Goal: Information Seeking & Learning: Learn about a topic

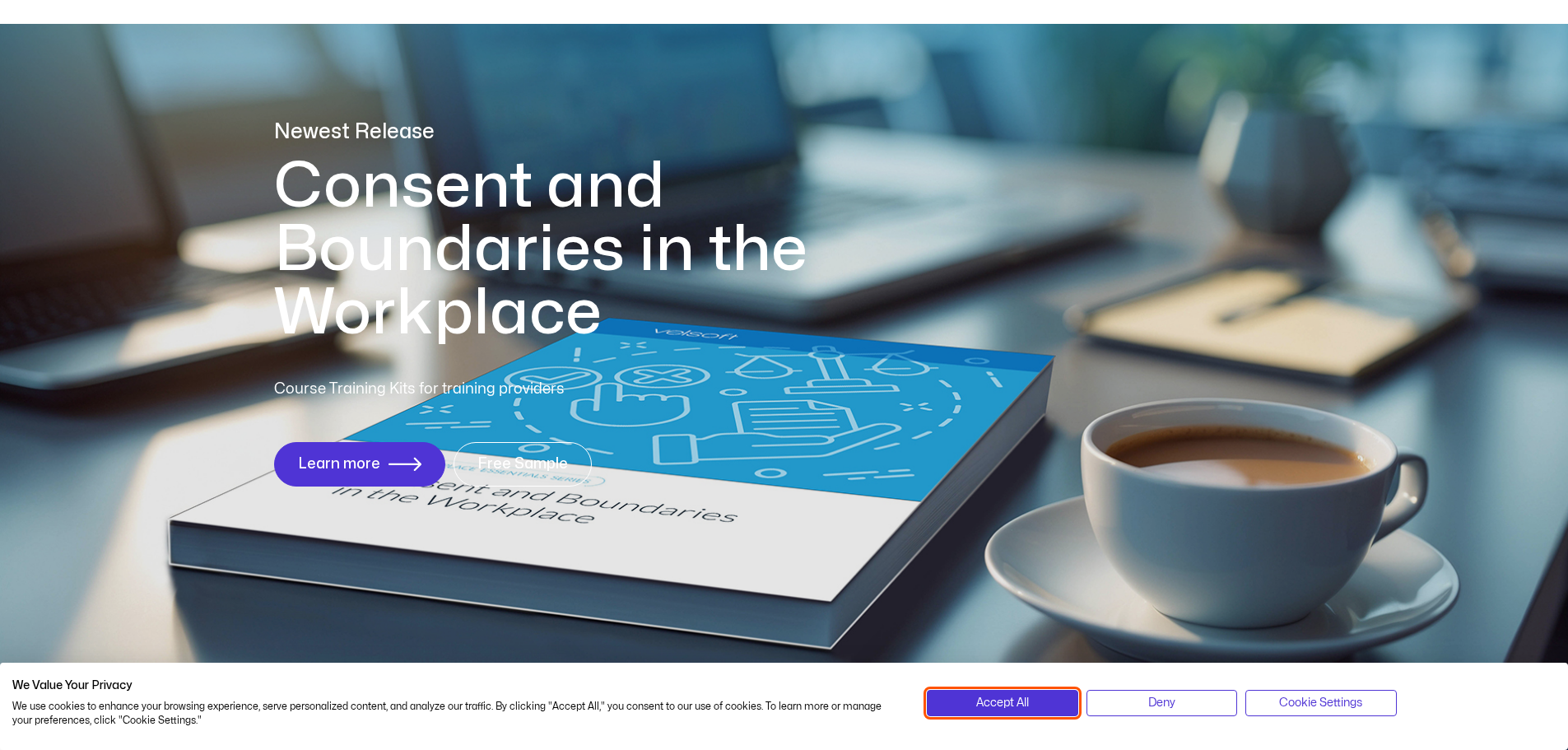
drag, startPoint x: 975, startPoint y: 703, endPoint x: 644, endPoint y: 389, distance: 456.2
click at [975, 703] on button "Accept All" at bounding box center [1002, 703] width 150 height 26
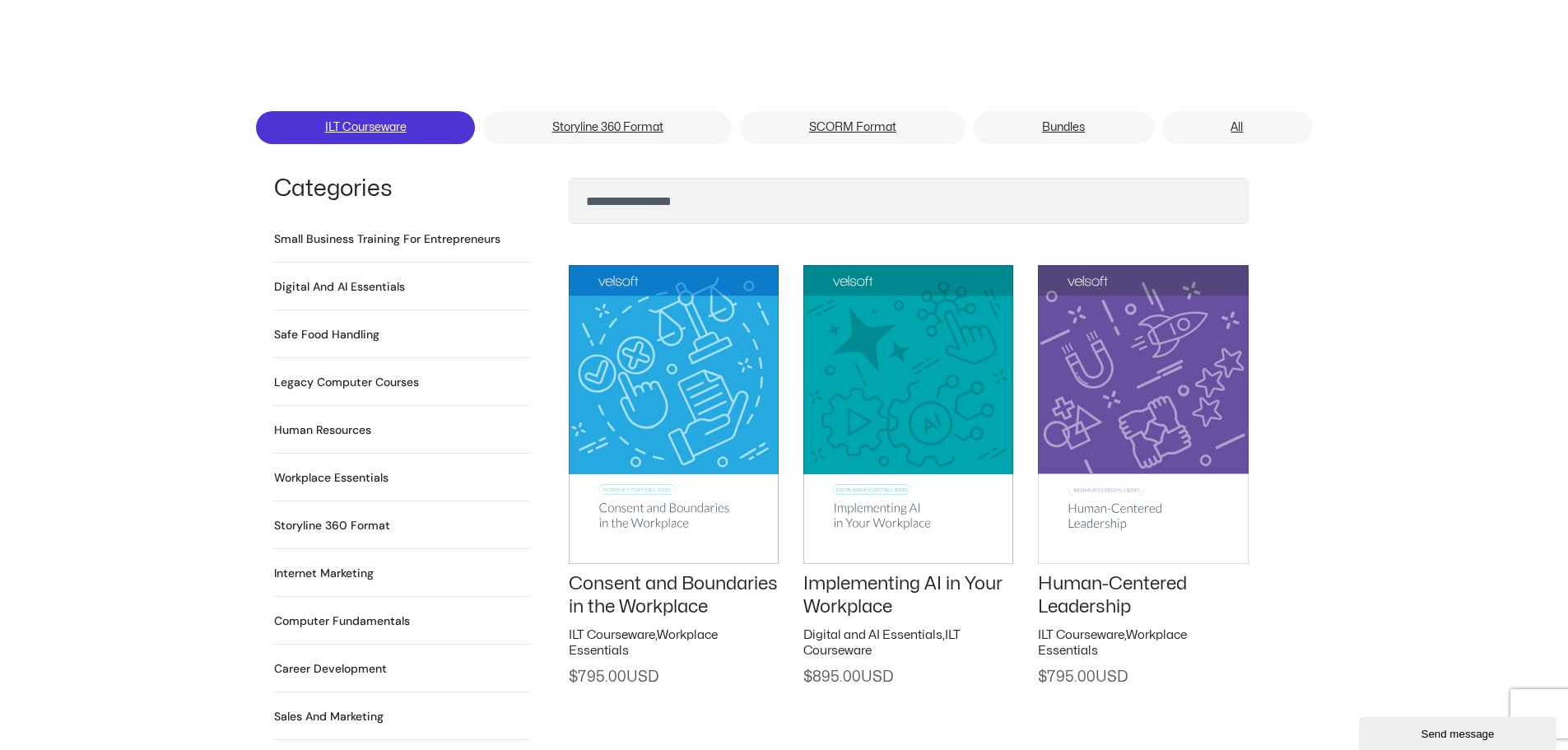
click at [370, 111] on link "ILT Courseware" at bounding box center [365, 128] width 219 height 33
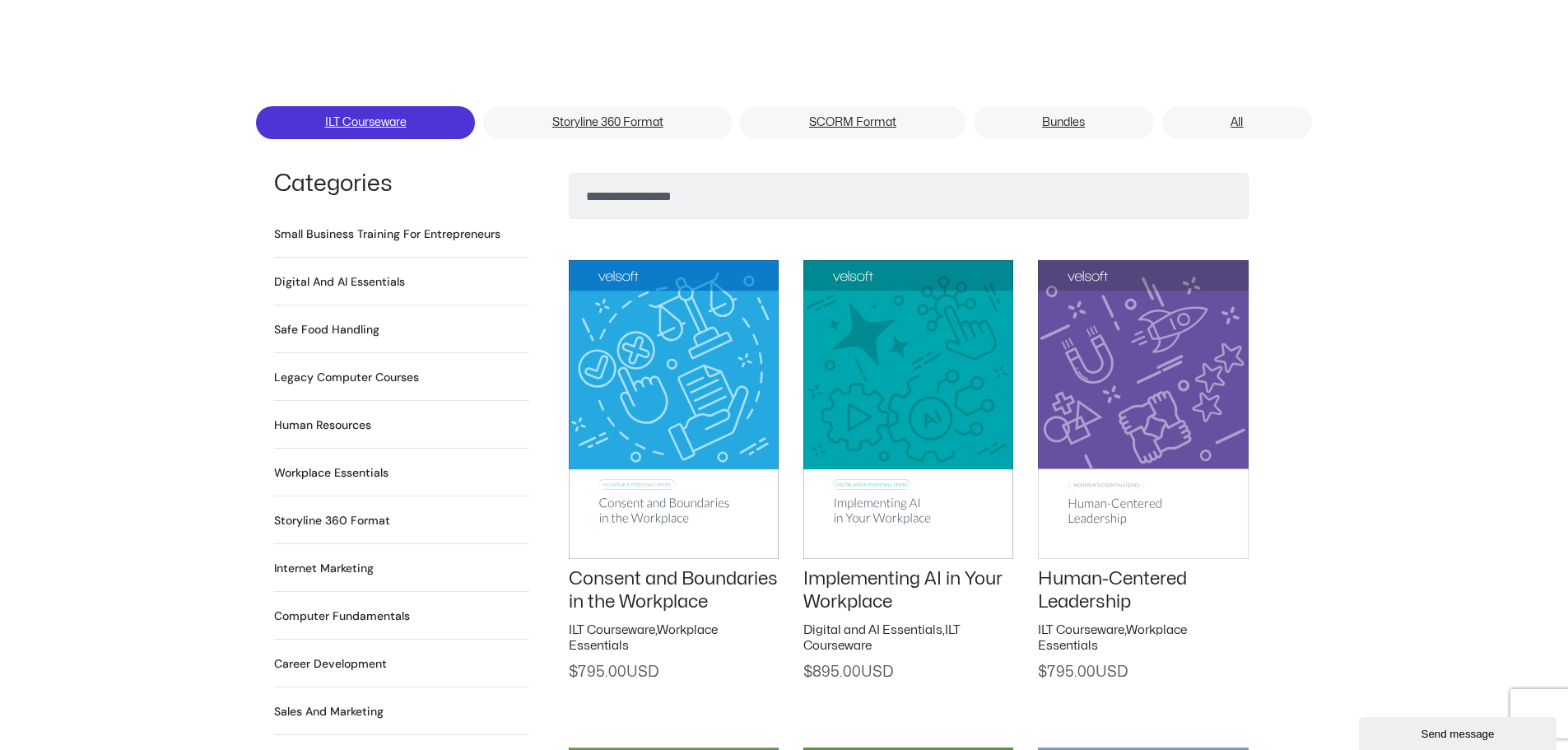
scroll to position [1069, 0]
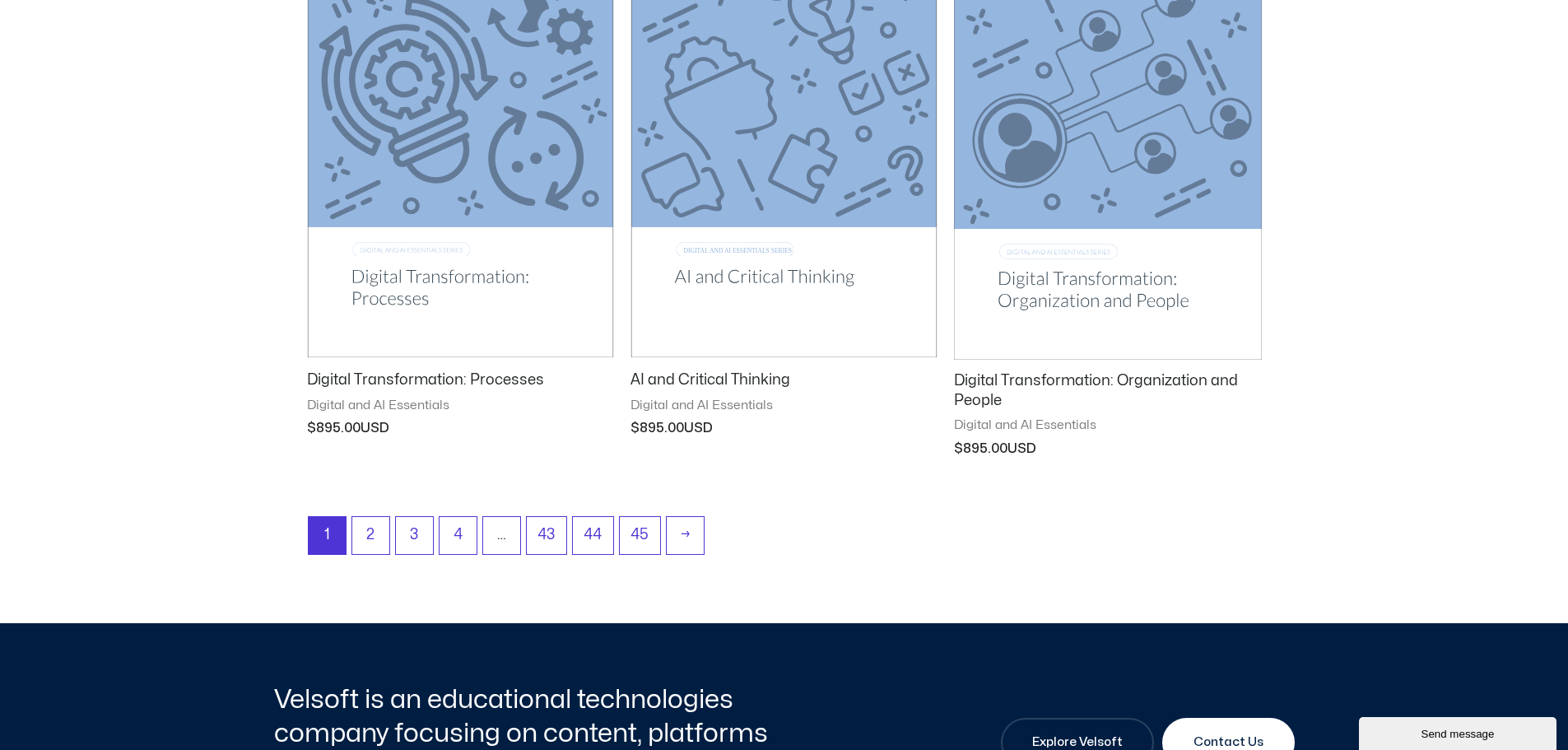
scroll to position [2056, 0]
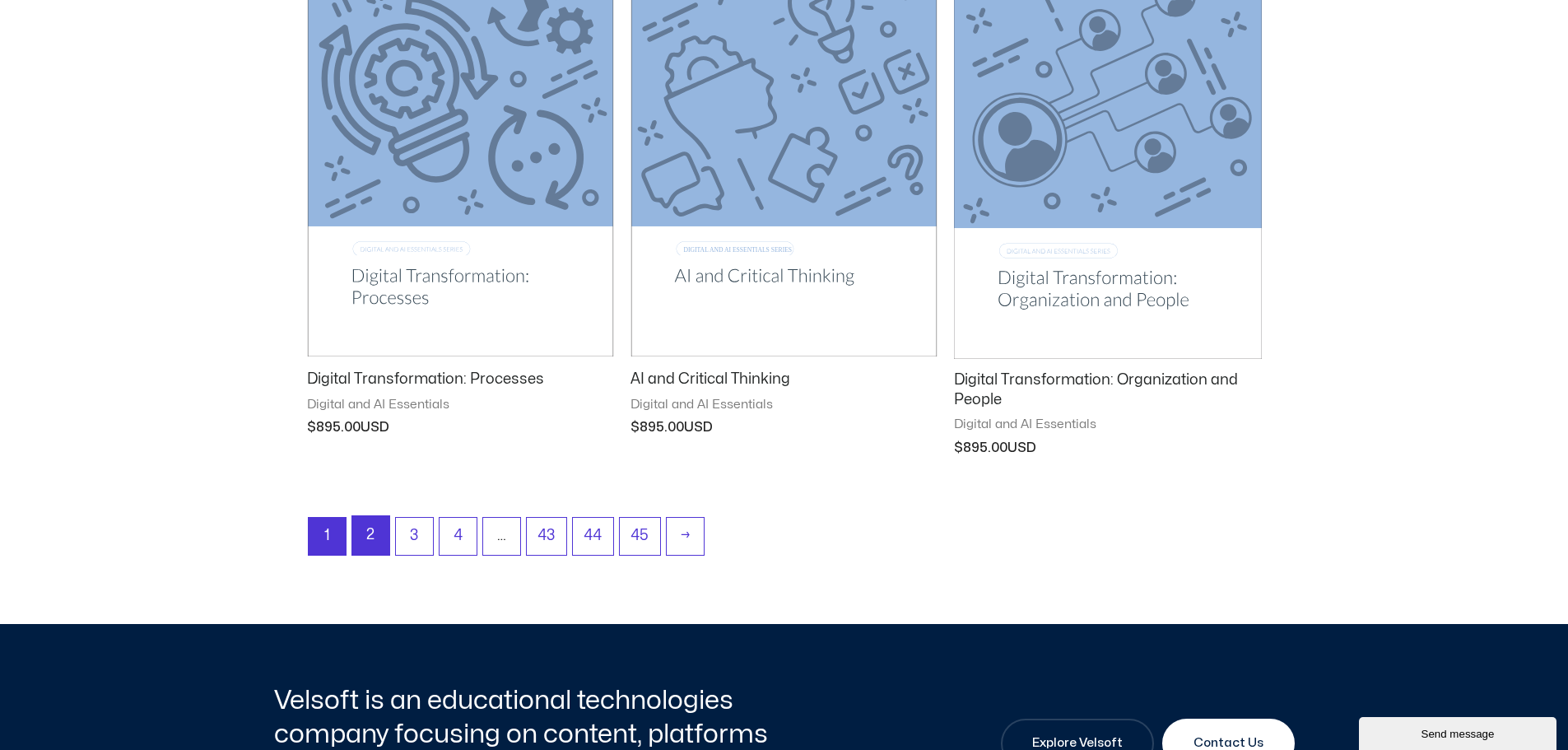
click at [375, 530] on link "2" at bounding box center [371, 536] width 37 height 39
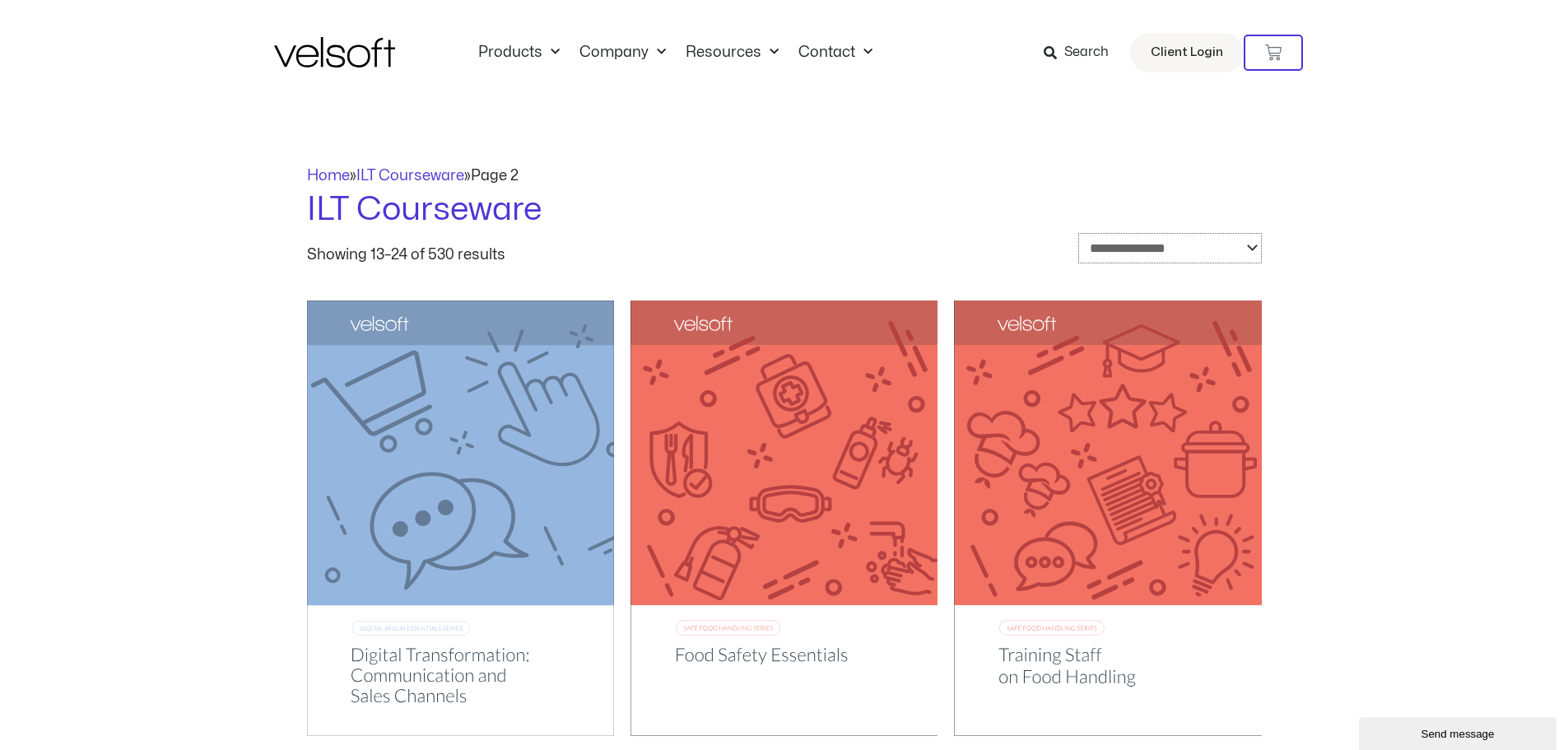
click at [1203, 250] on select "**********" at bounding box center [1170, 247] width 183 height 30
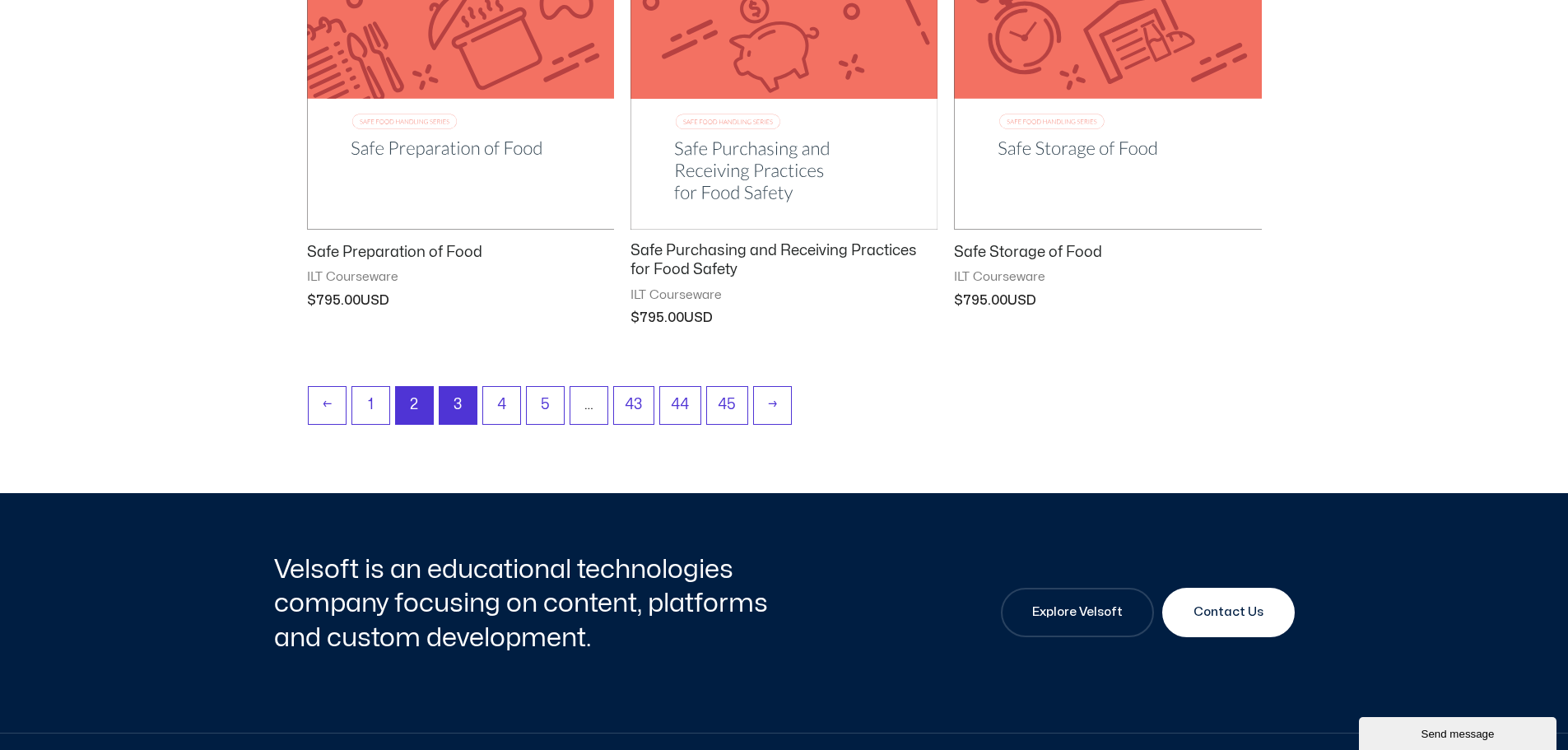
scroll to position [2222, 0]
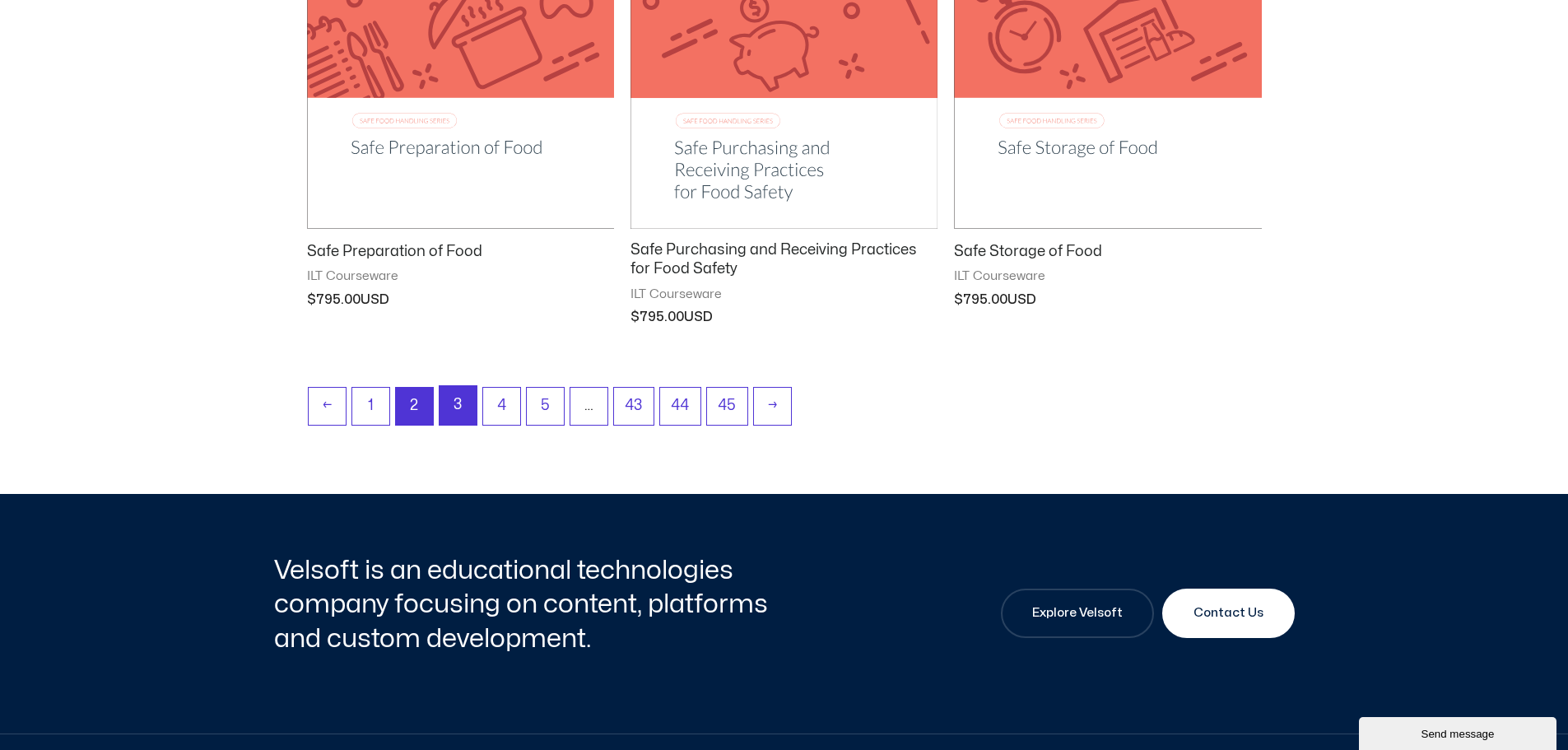
click at [455, 407] on link "3" at bounding box center [458, 405] width 37 height 39
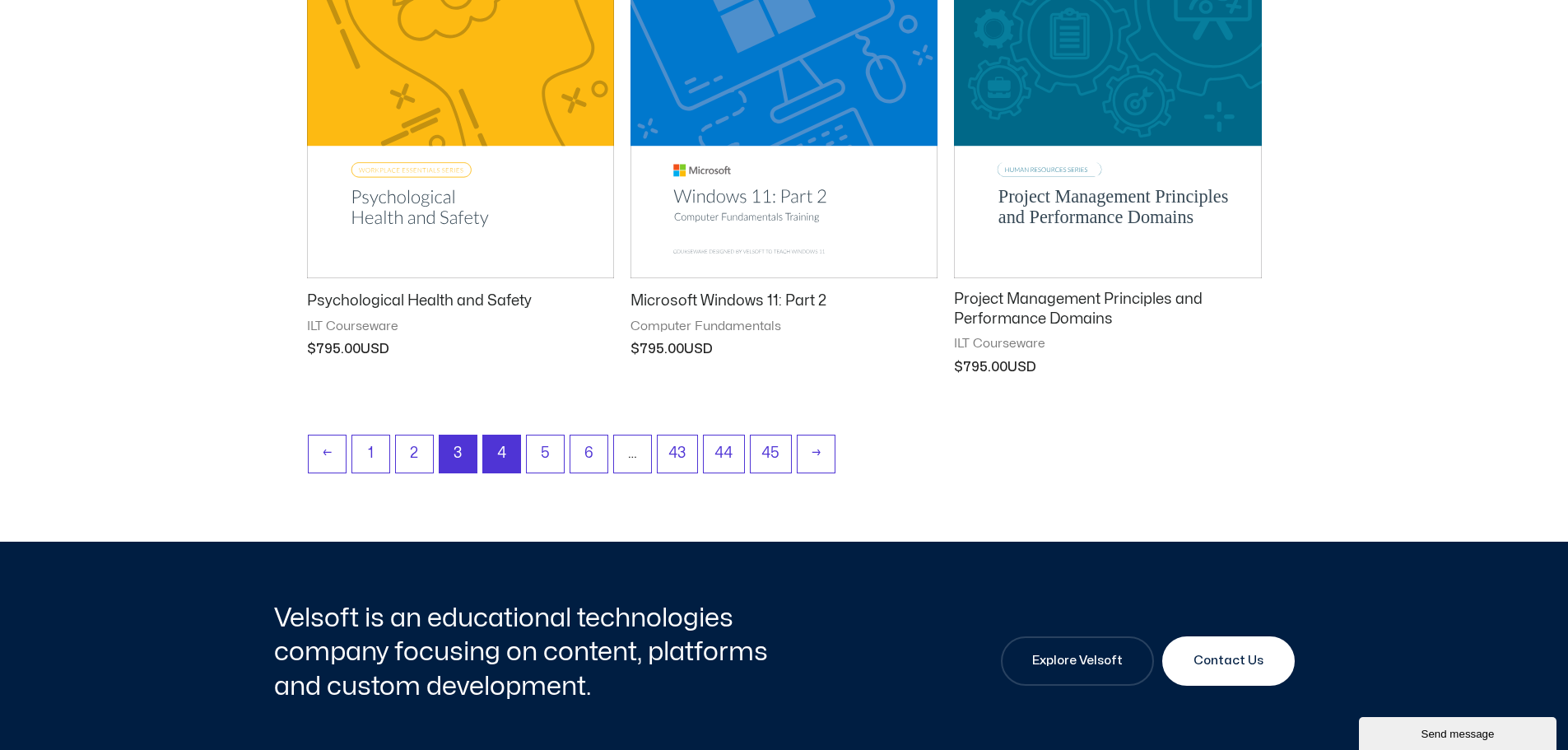
scroll to position [2138, 0]
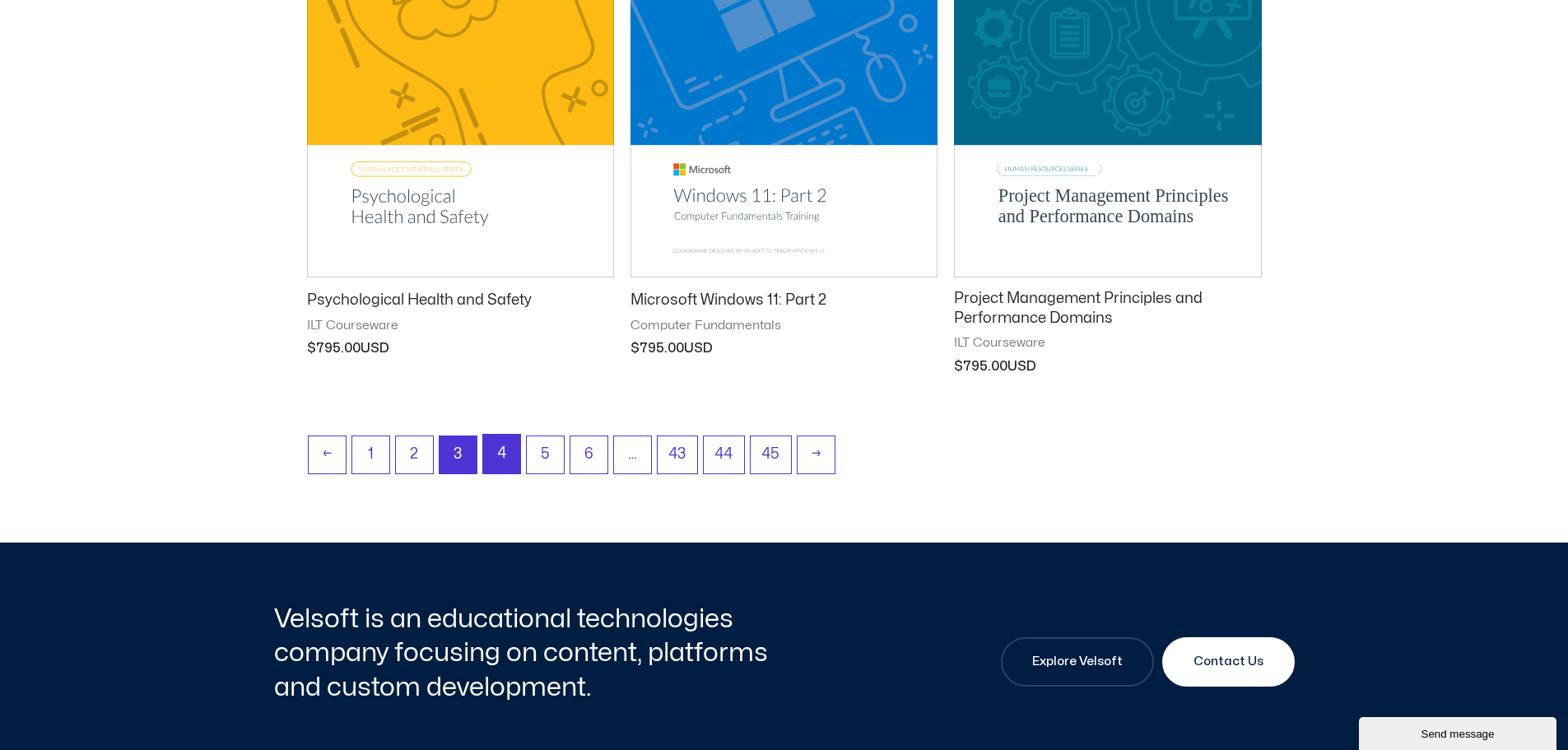
click at [512, 455] on link "4" at bounding box center [502, 454] width 37 height 39
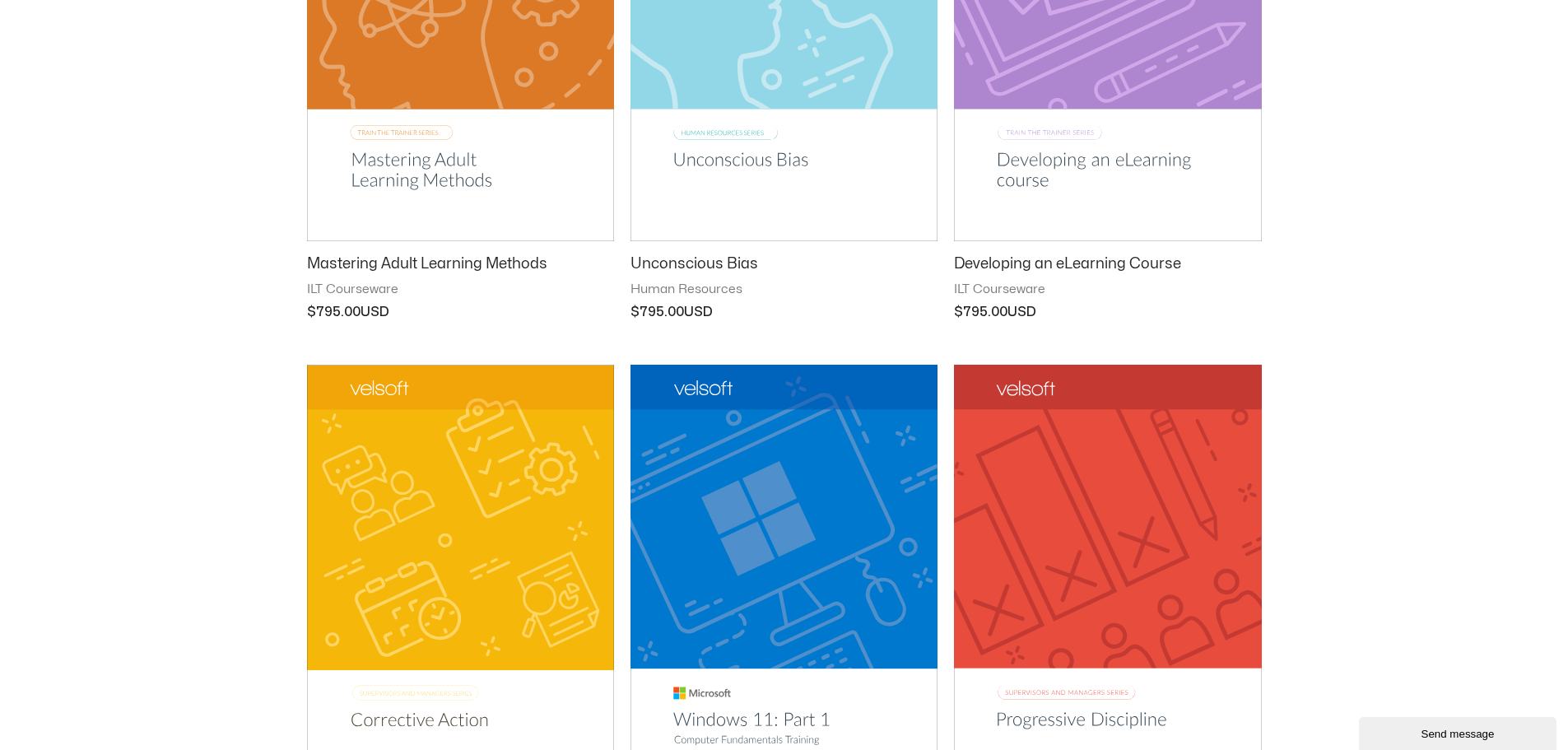
scroll to position [494, 0]
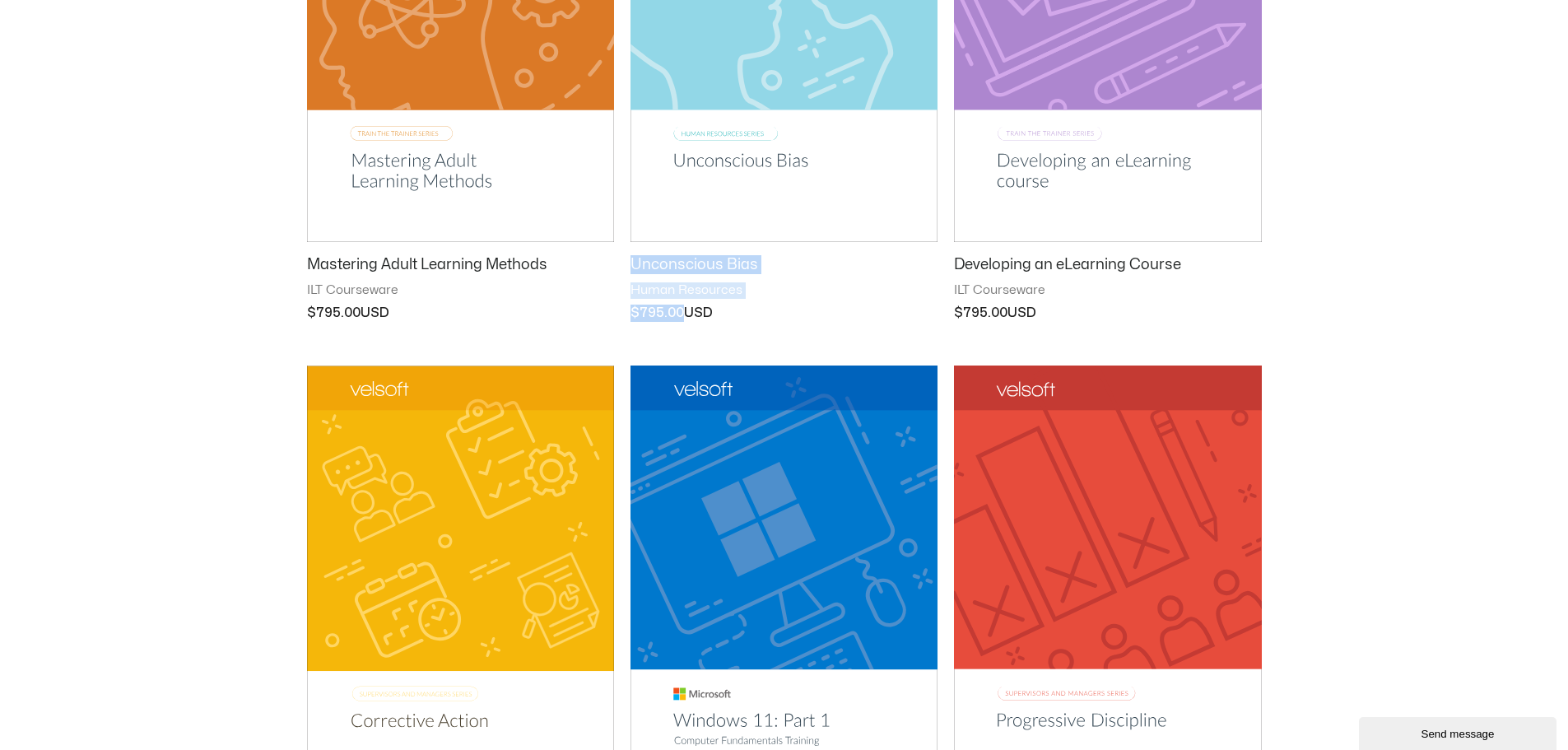
drag, startPoint x: 628, startPoint y: 258, endPoint x: 720, endPoint y: 309, distance: 105.2
copy div "Unconscious Bias Human Resources $ 795.00"
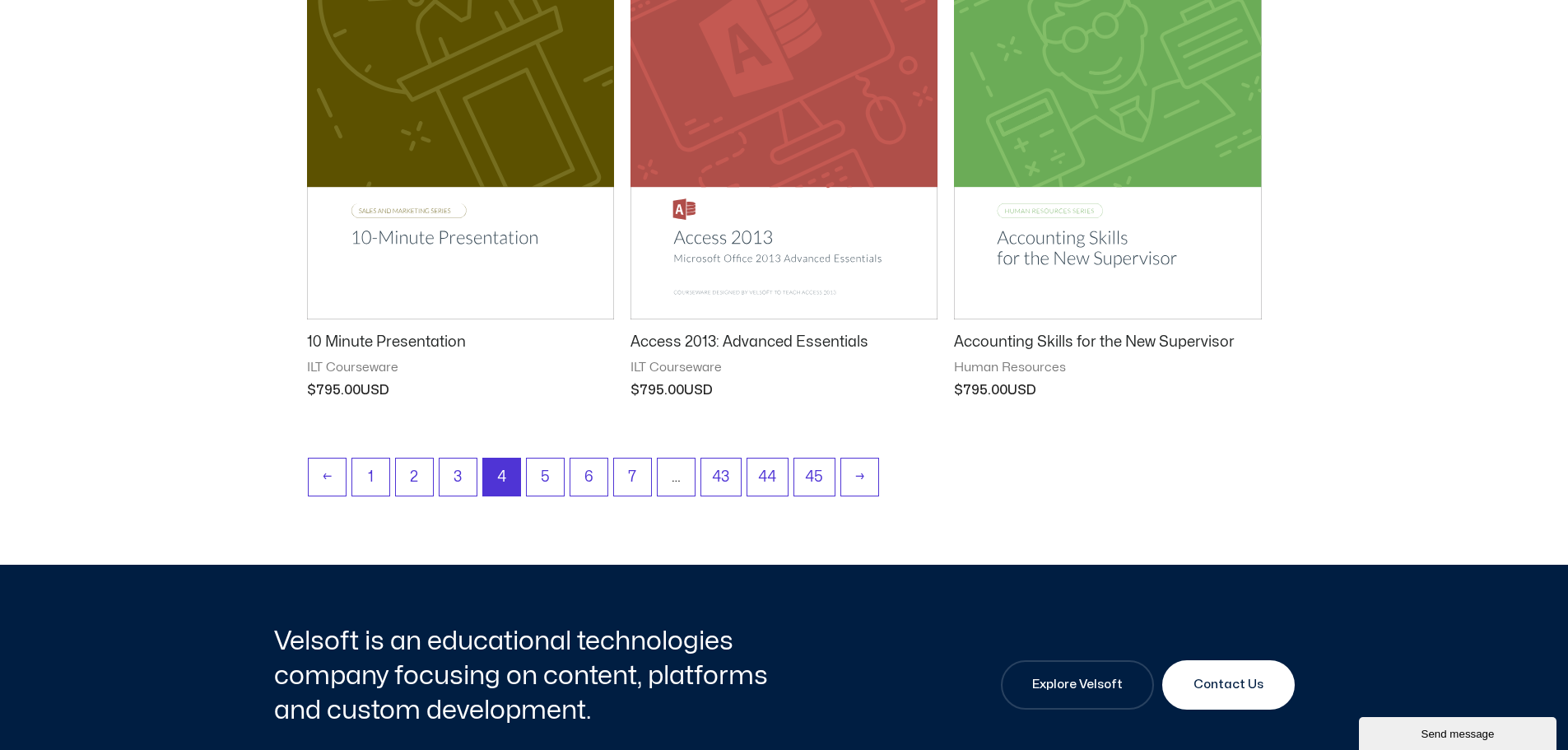
scroll to position [2141, 0]
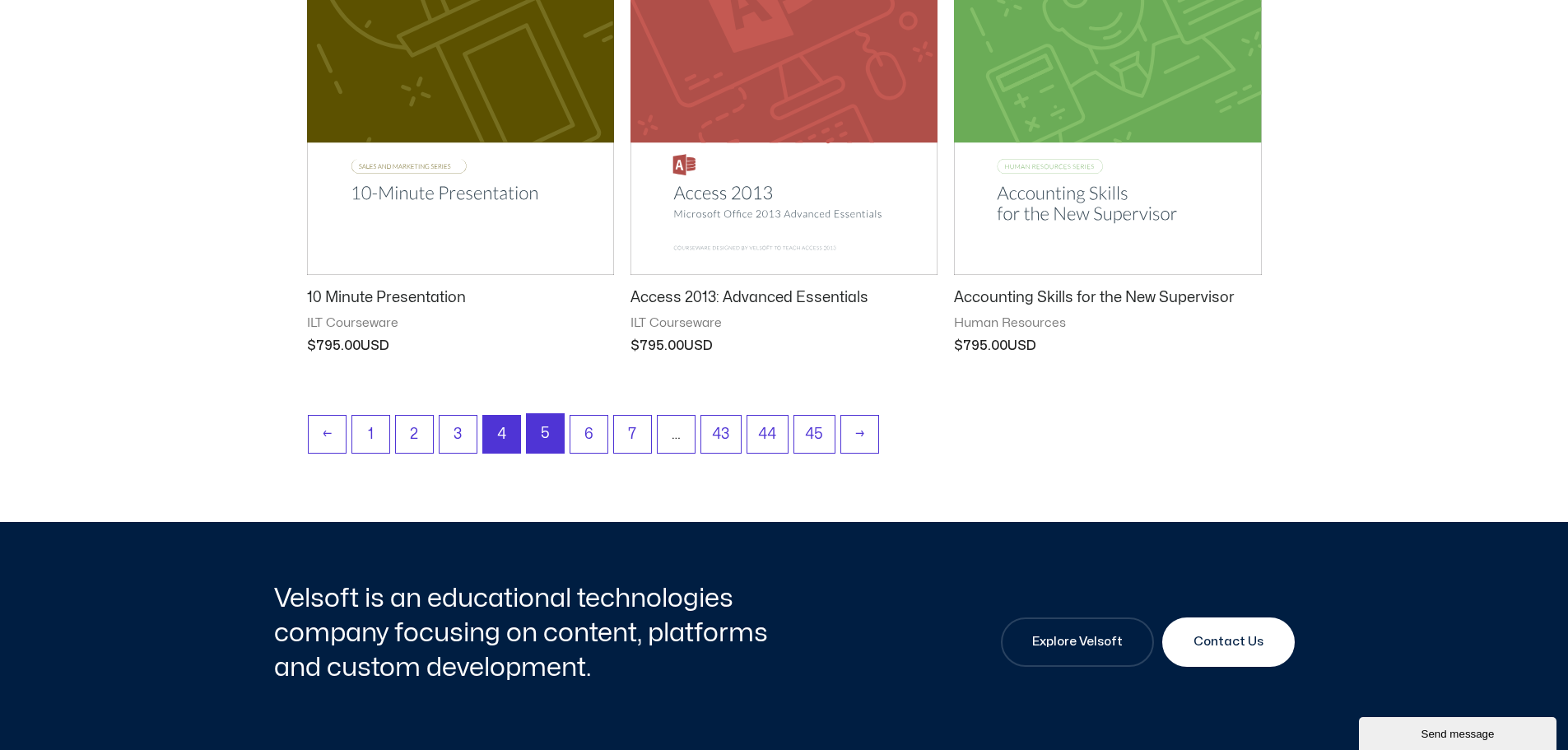
click at [553, 446] on link "5" at bounding box center [546, 433] width 37 height 39
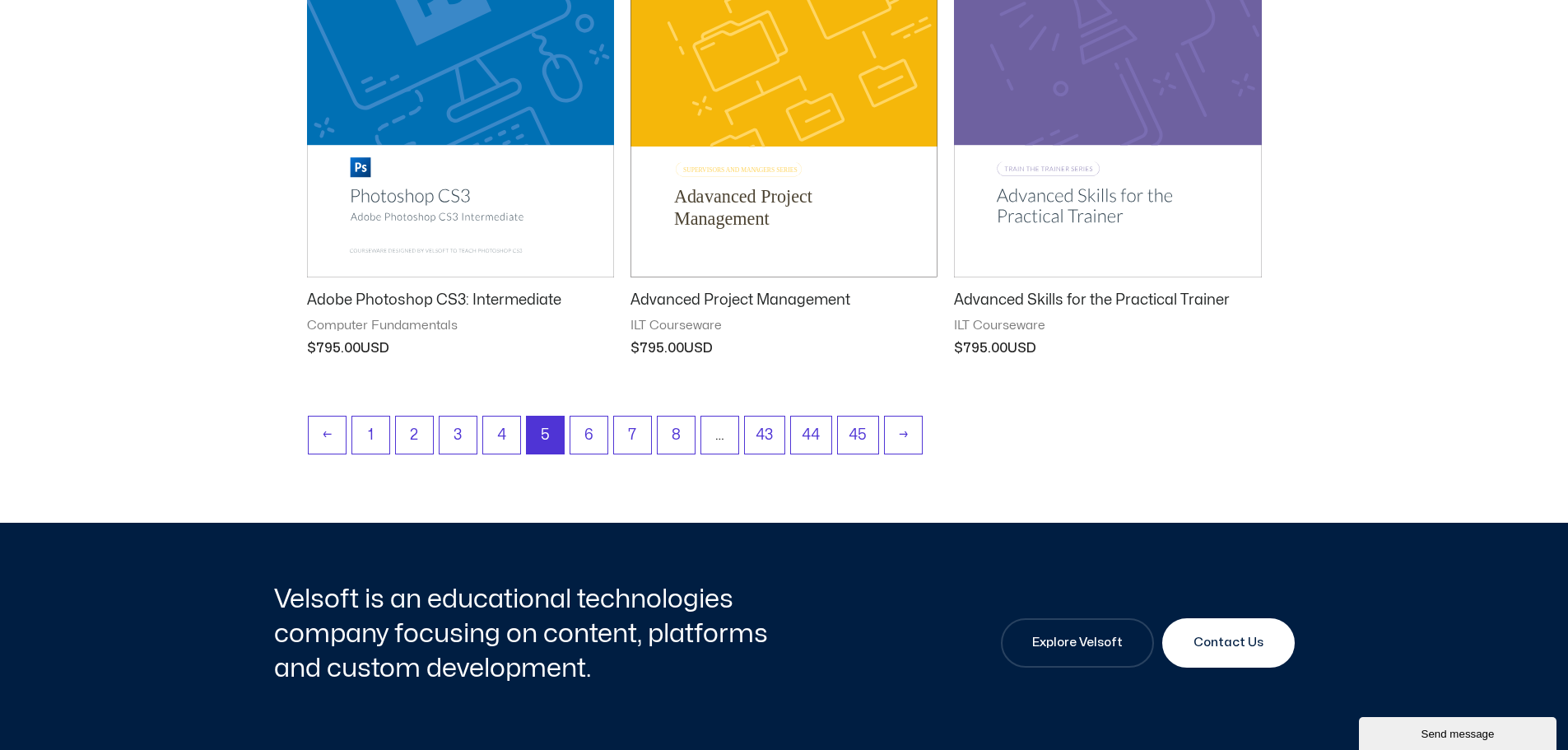
scroll to position [2139, 0]
click at [587, 429] on link "6" at bounding box center [589, 435] width 37 height 39
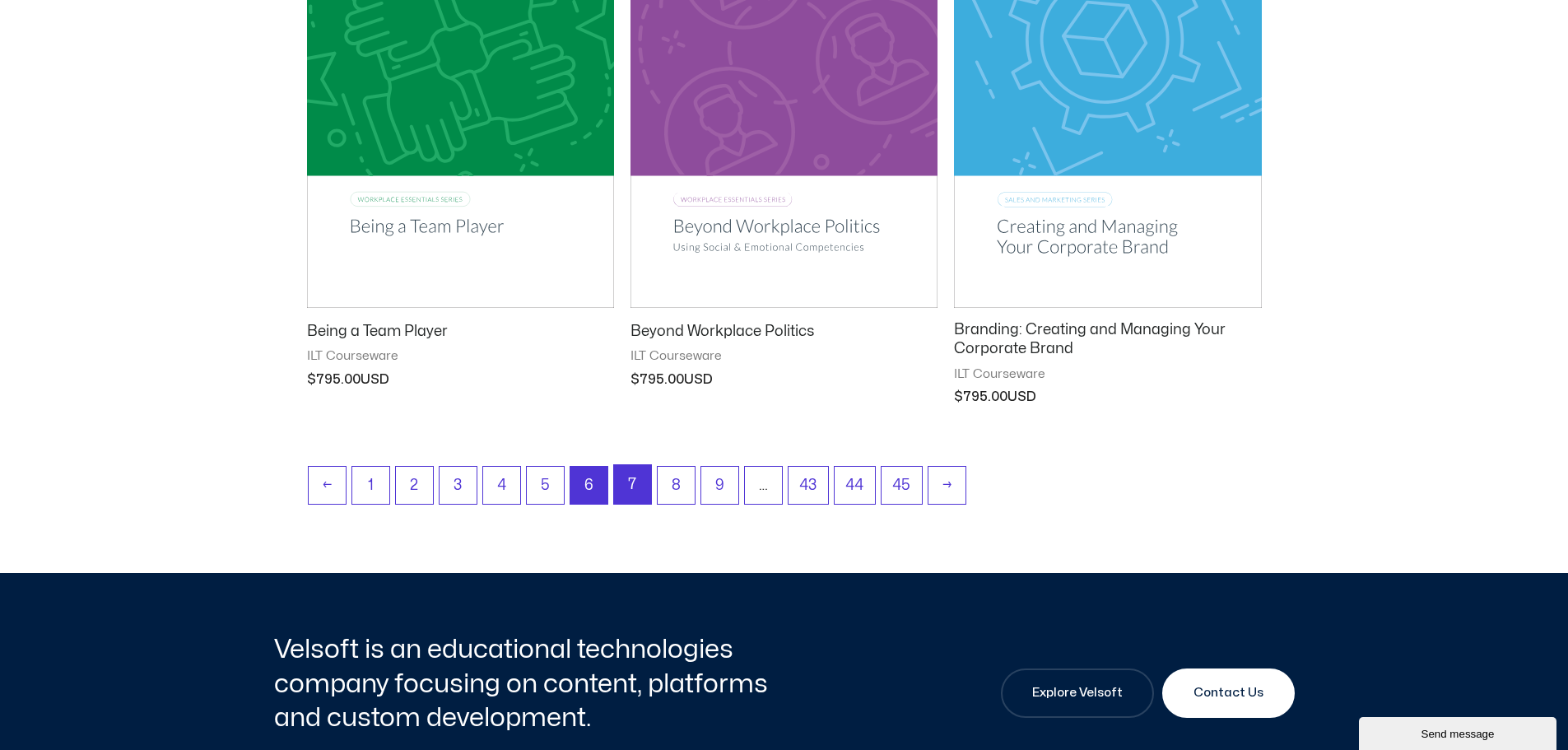
click at [636, 488] on link "7" at bounding box center [633, 484] width 37 height 39
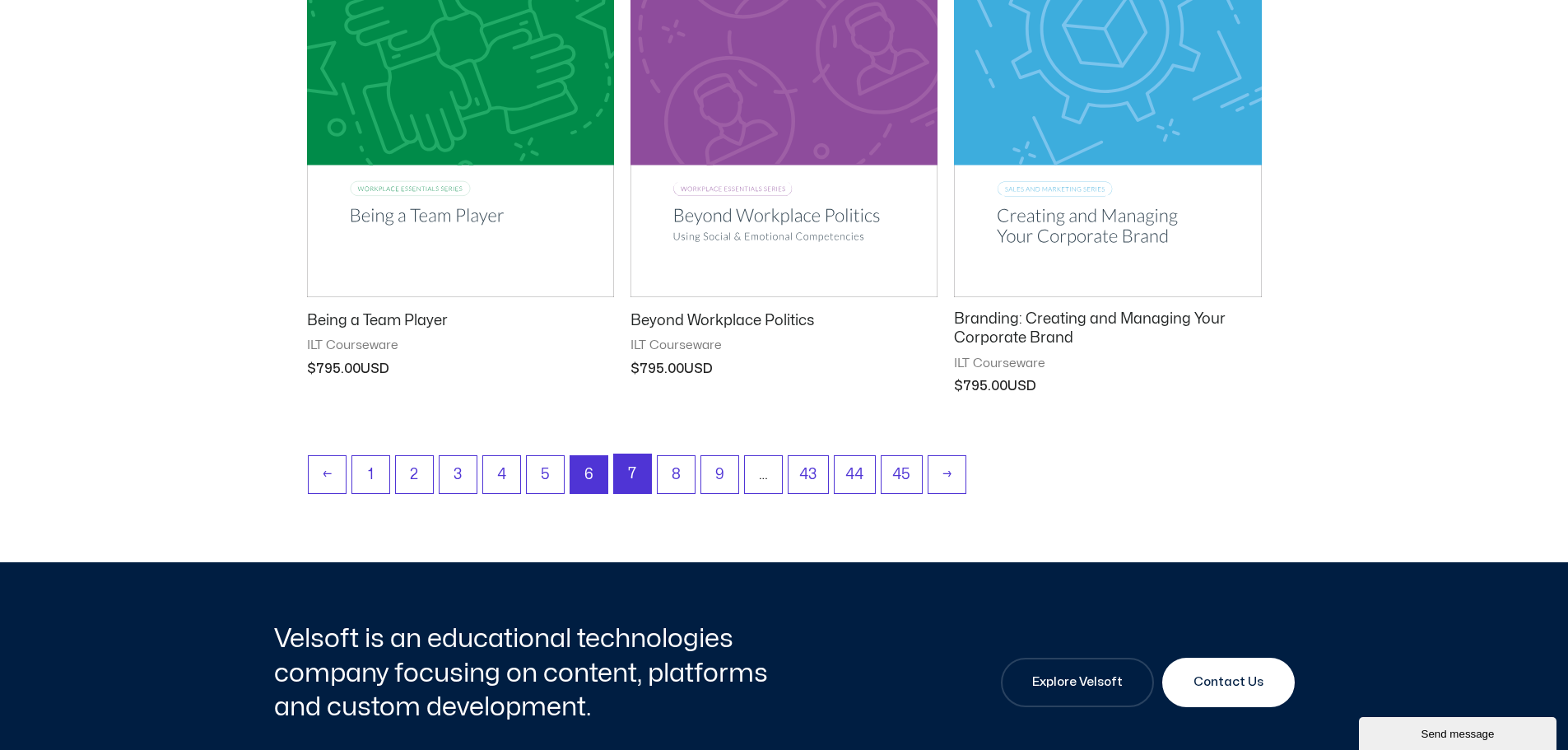
scroll to position [2137, 0]
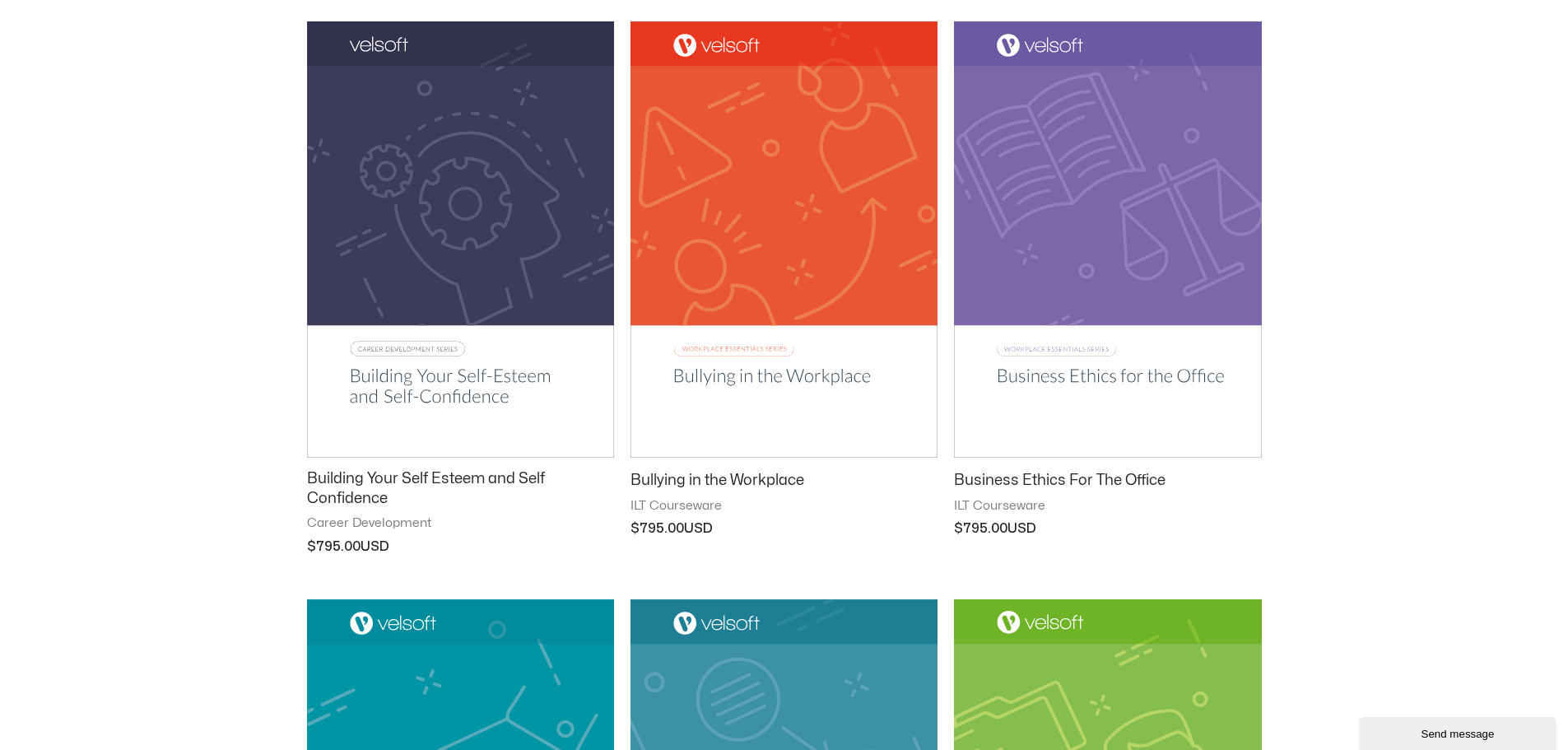
scroll to position [1398, 0]
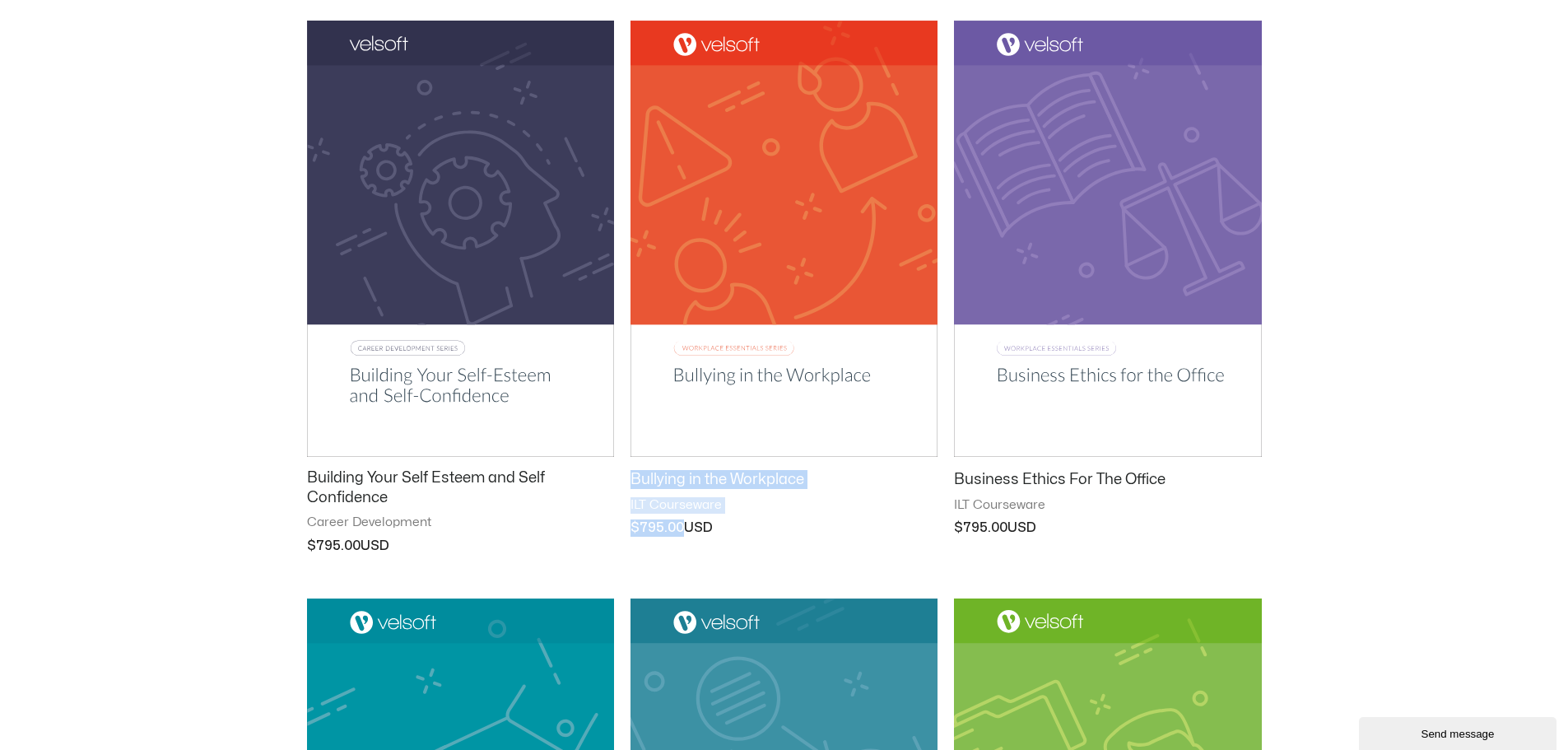
drag, startPoint x: 628, startPoint y: 474, endPoint x: 692, endPoint y: 487, distance: 65.3
click at [751, 535] on ul "Budgets and Managing Money ILT Courseware $ 795.00 Building a Brand on Social M…" at bounding box center [784, 39] width 955 height 2274
copy div "Bullying in the Workplace ILT Courseware $ 795.00"
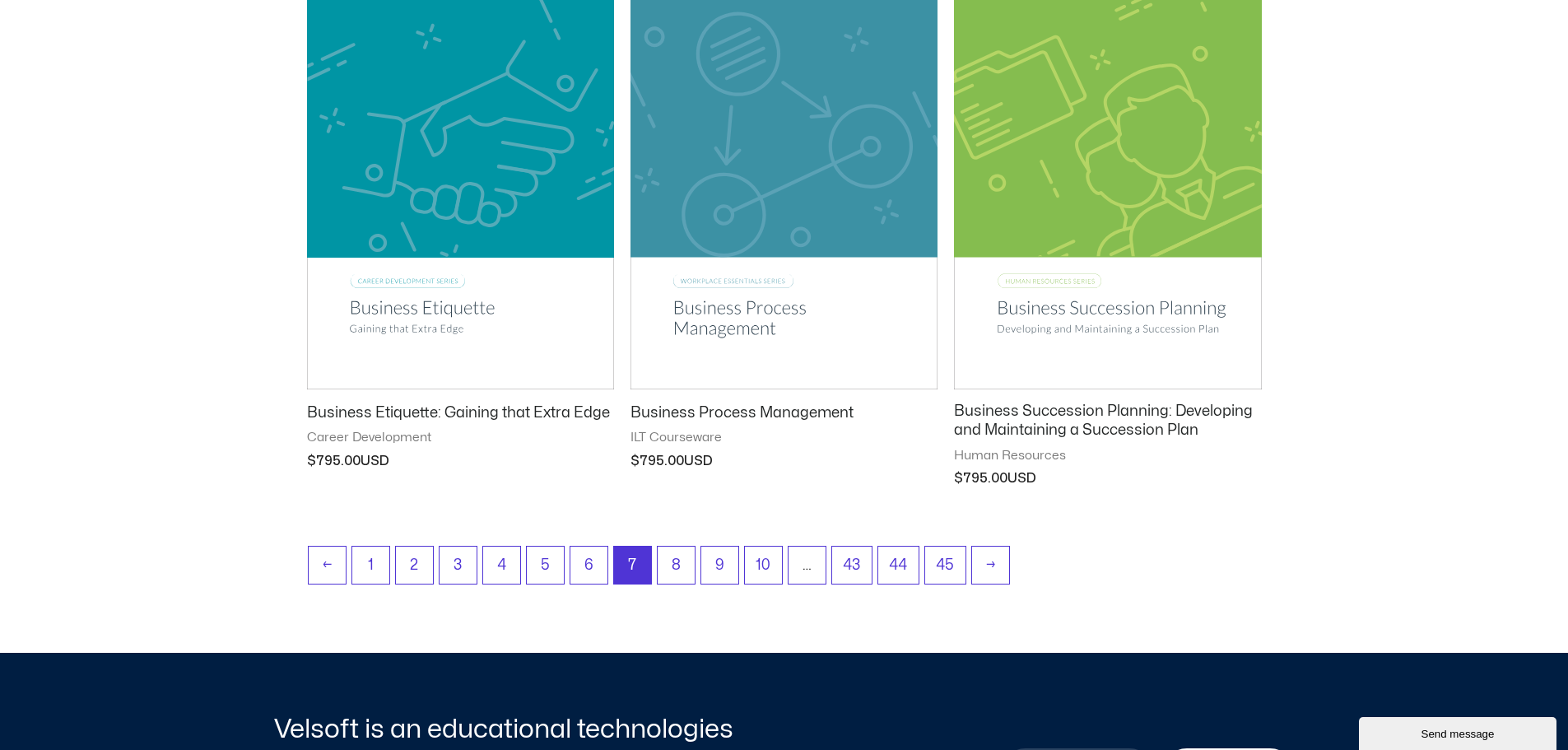
scroll to position [2057, 0]
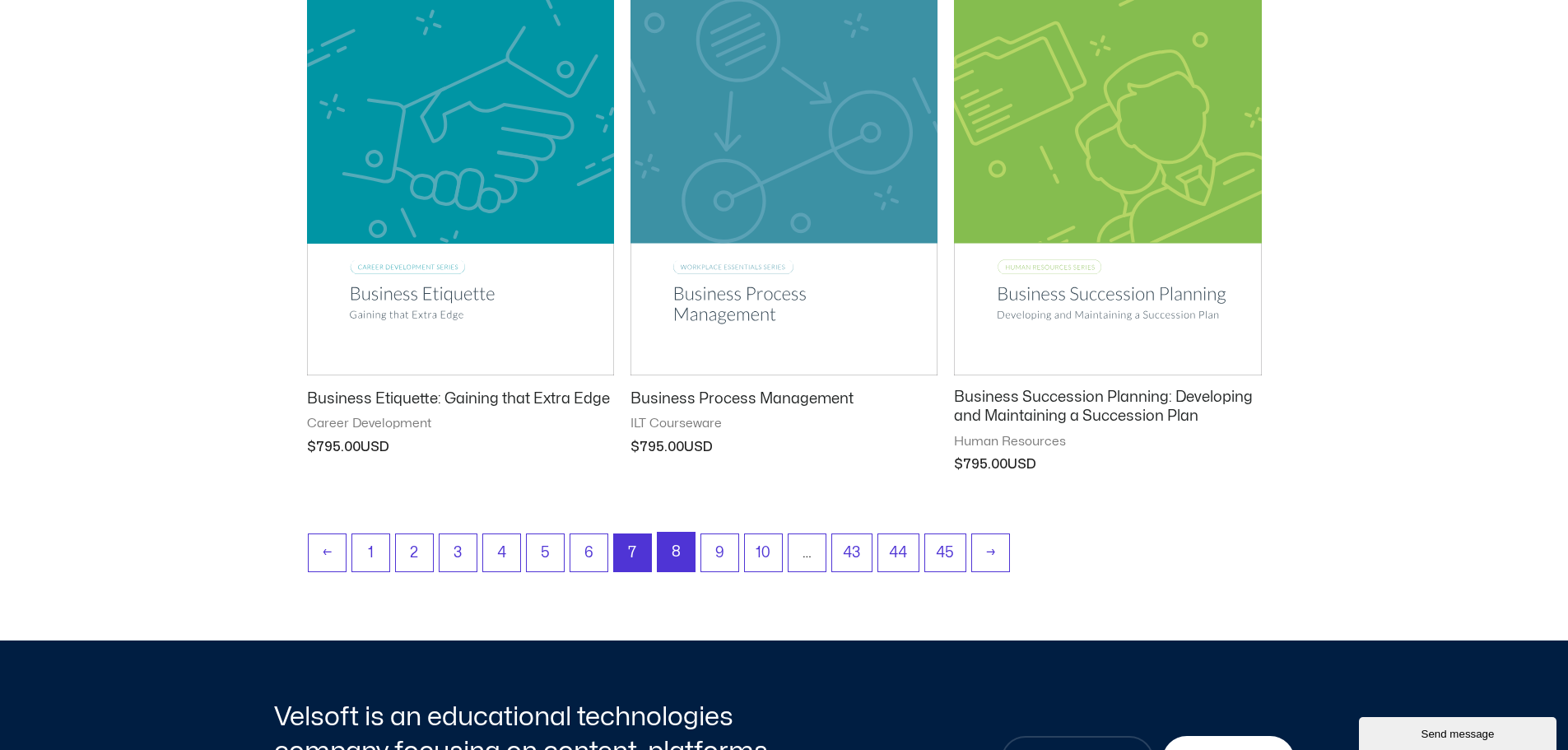
click at [682, 547] on link "8" at bounding box center [676, 552] width 37 height 39
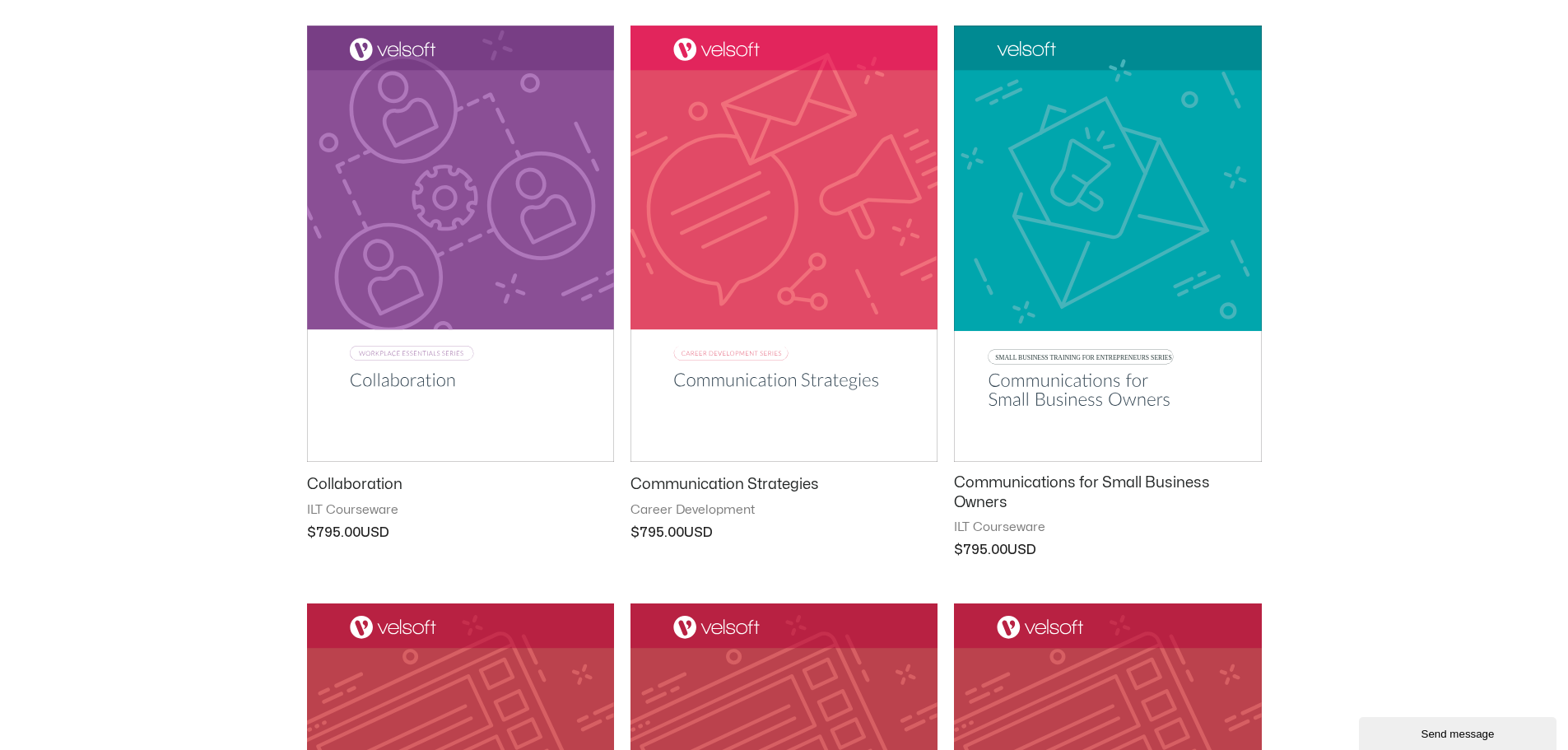
scroll to position [1430, 0]
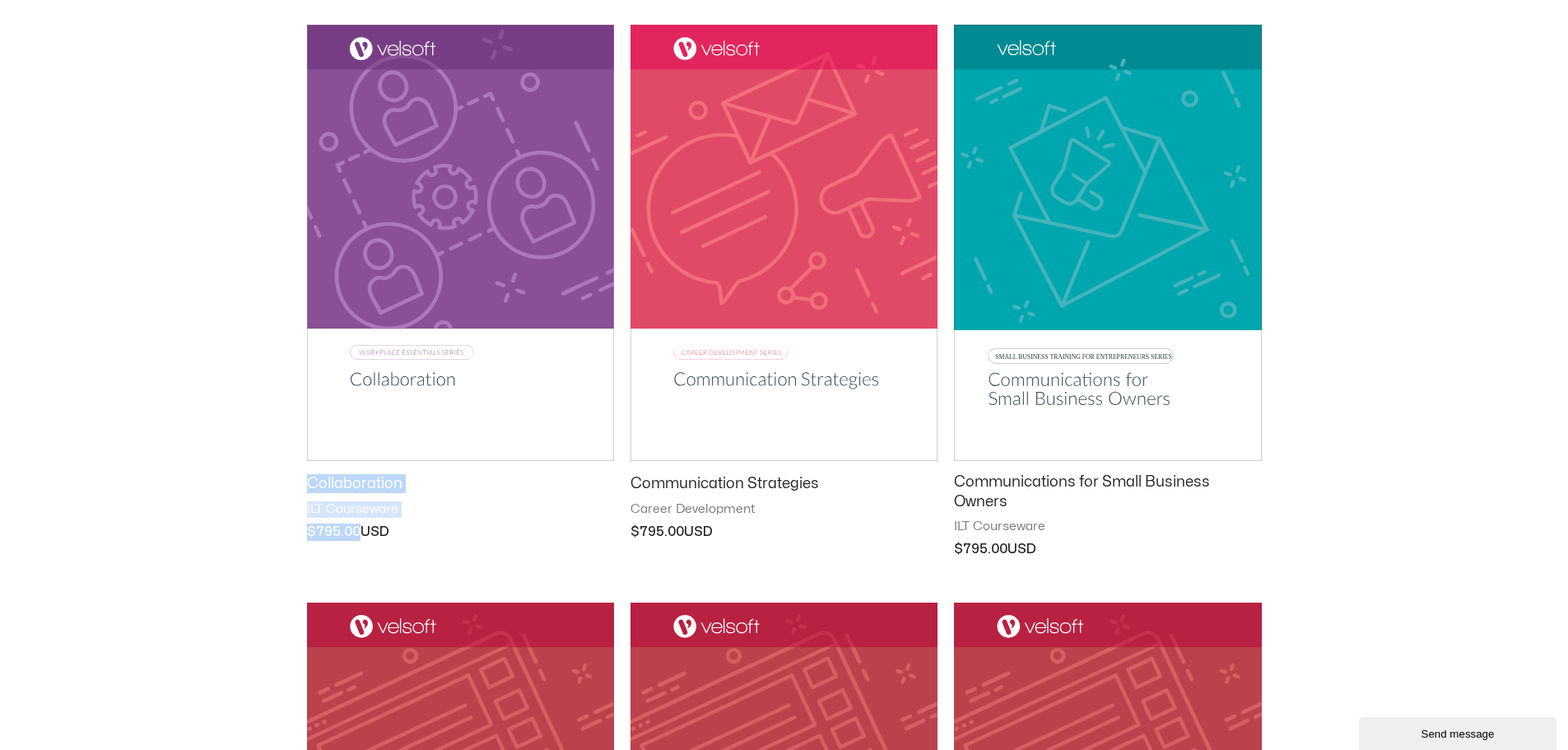
drag, startPoint x: 301, startPoint y: 479, endPoint x: 411, endPoint y: 558, distance: 135.4
copy div "Collaboration ILT Courseware $ 795.00"
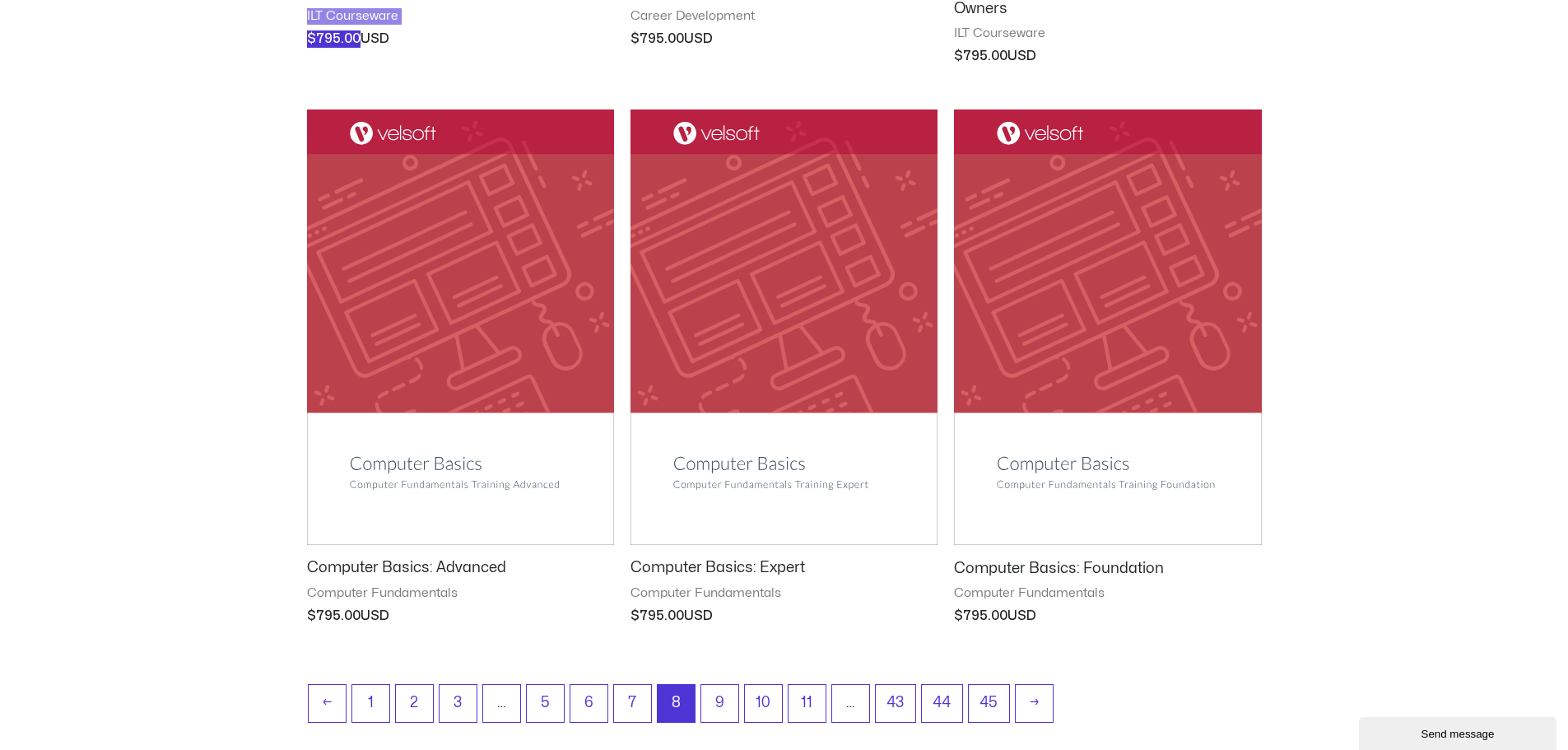
scroll to position [1923, 0]
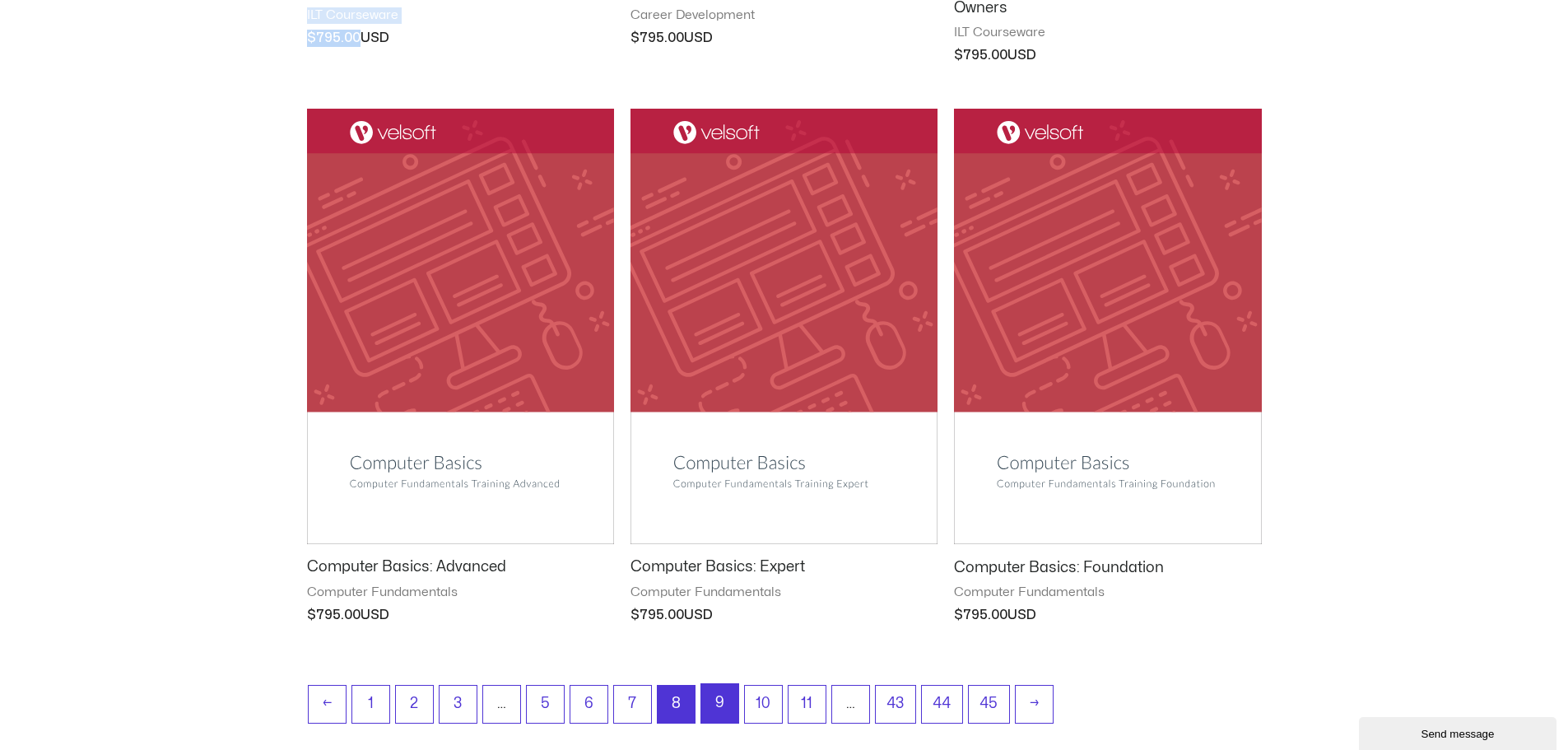
click at [710, 699] on link "9" at bounding box center [720, 703] width 37 height 39
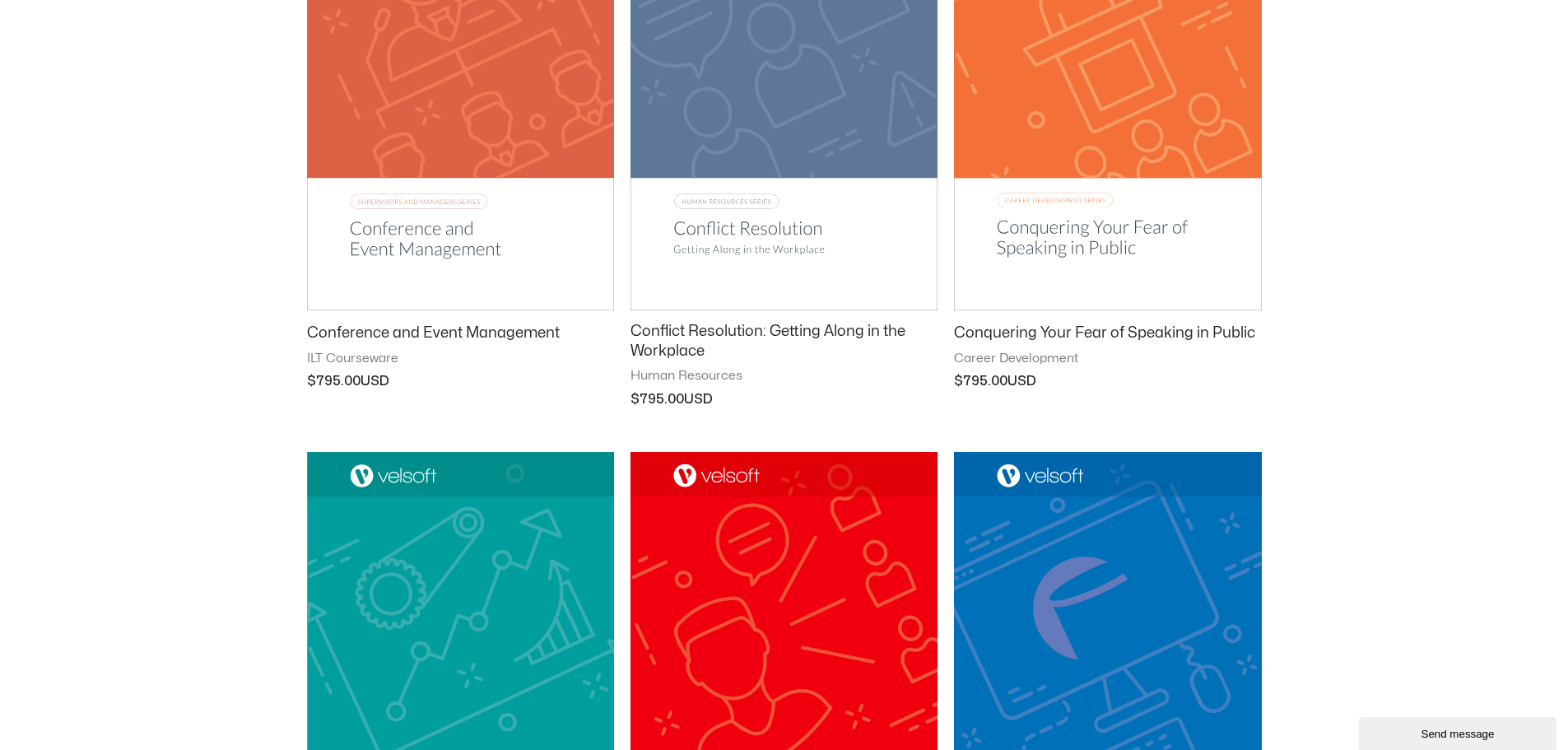
scroll to position [986, 0]
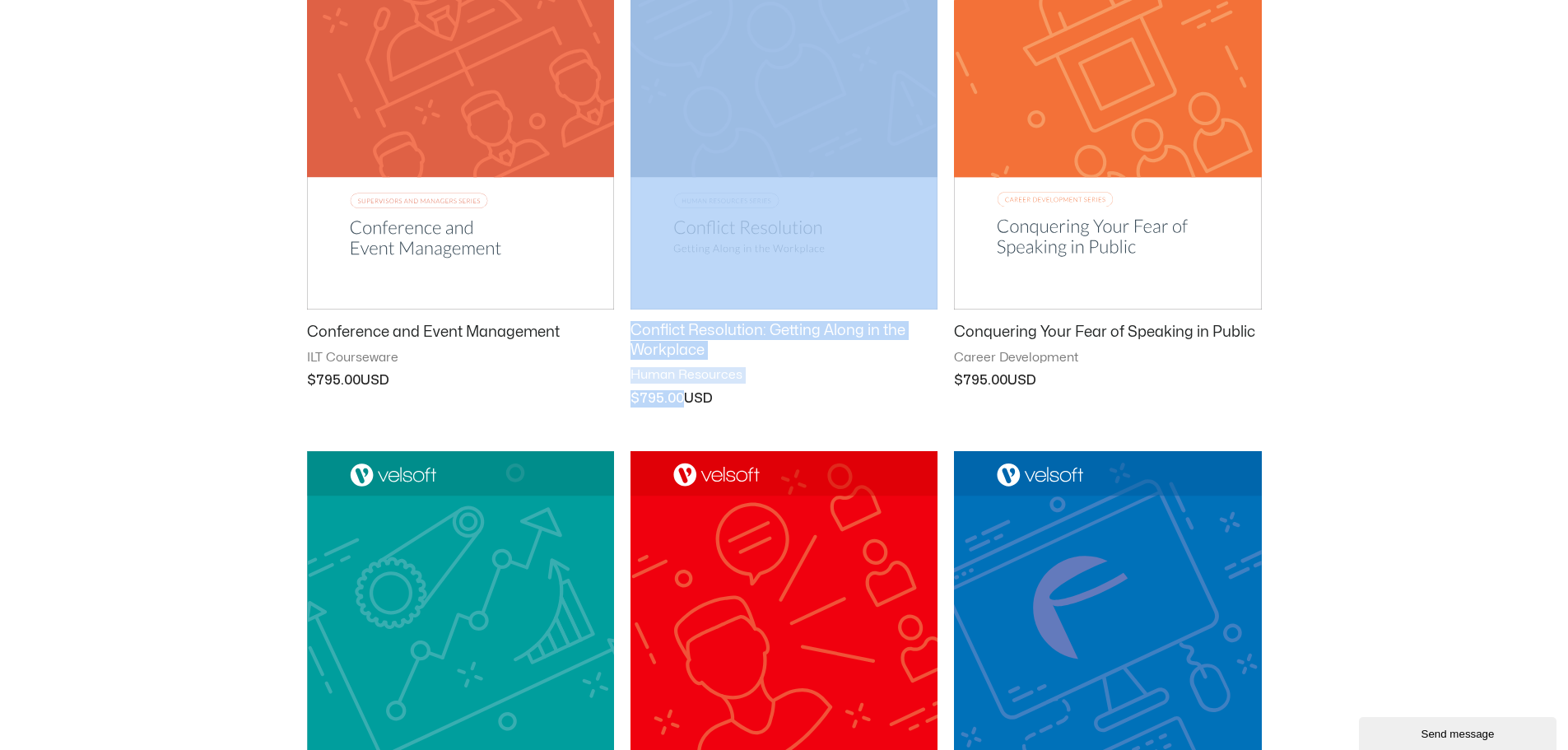
drag, startPoint x: 623, startPoint y: 318, endPoint x: 735, endPoint y: 419, distance: 150.8
click at [735, 419] on ul "Computer Basics: Intermediate Computer Fundamentals $ 795.00 Conducting Accurat…" at bounding box center [784, 442] width 955 height 2257
copy li "Conflict Resolution: Getting Along in the Workplace Human Resources $ 795.00"
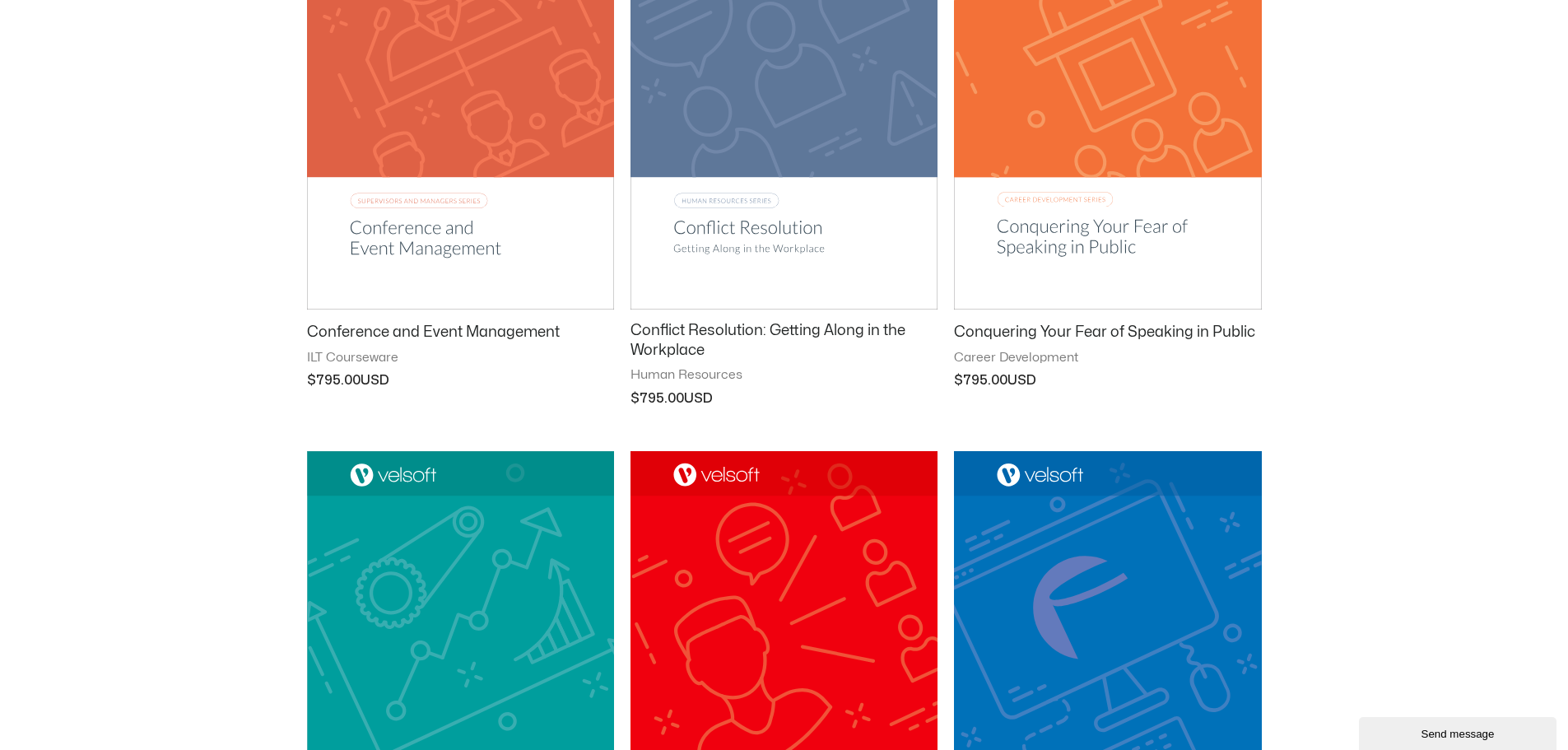
click at [181, 311] on div "**********" at bounding box center [784, 406] width 1568 height 2574
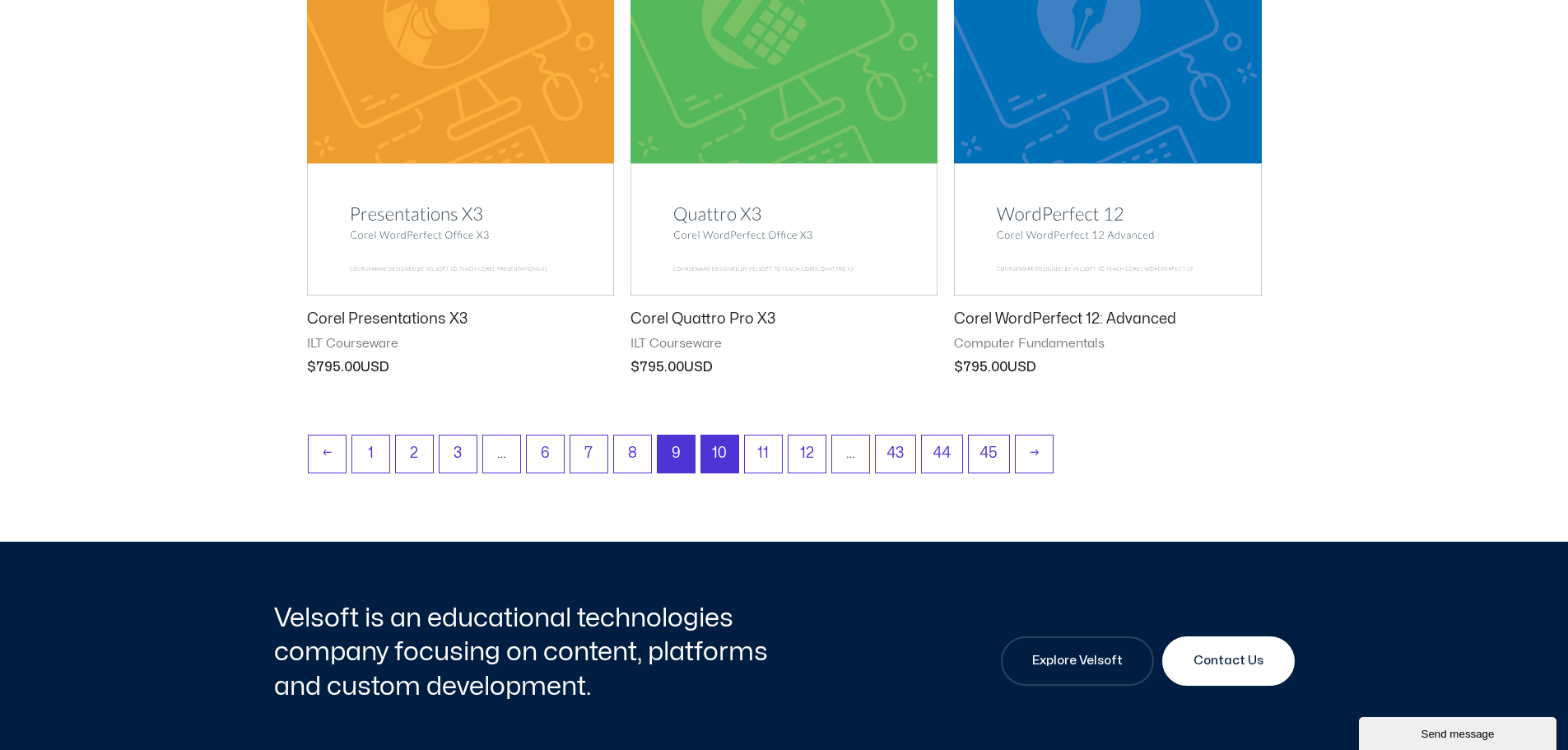
scroll to position [2138, 0]
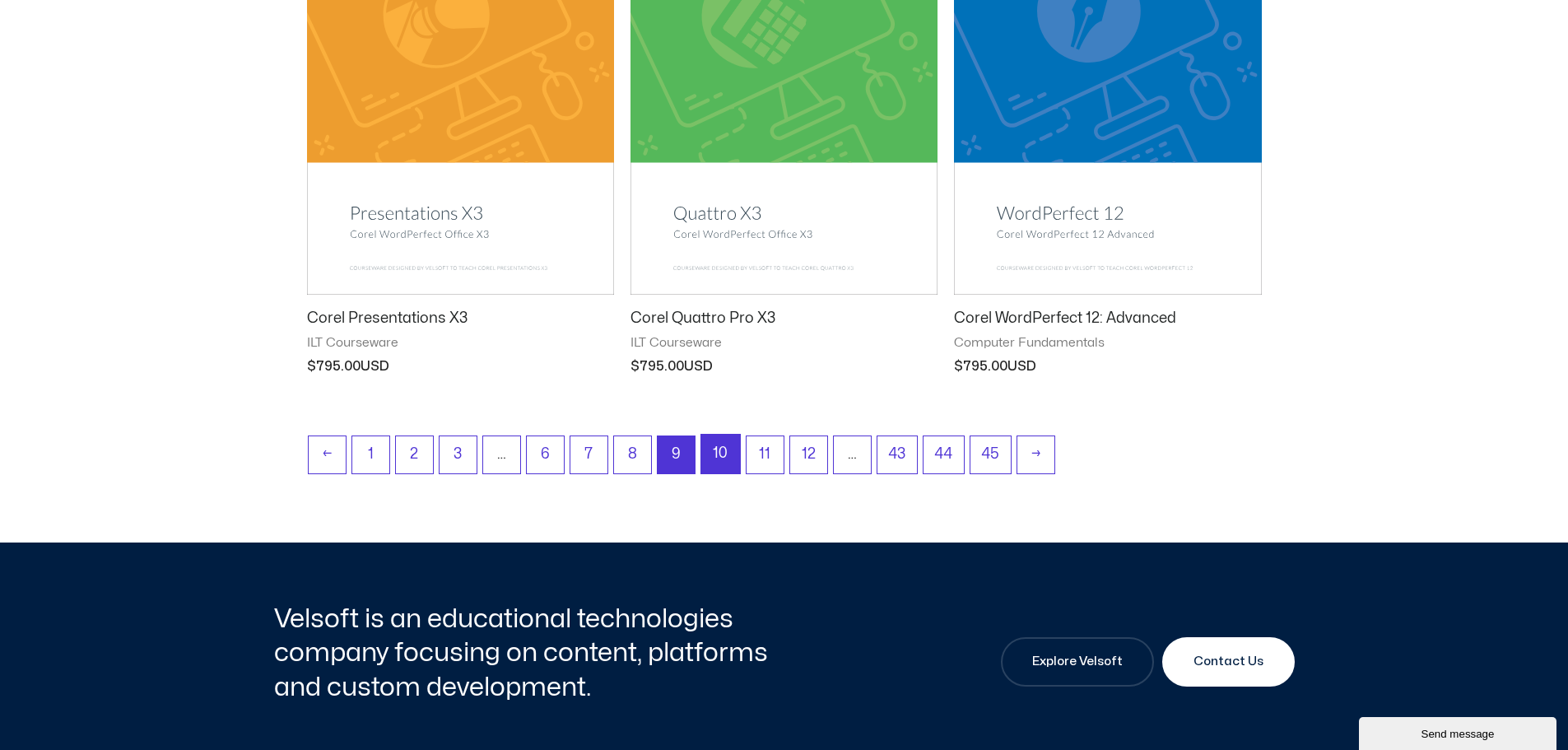
click at [719, 458] on link "10" at bounding box center [721, 454] width 39 height 39
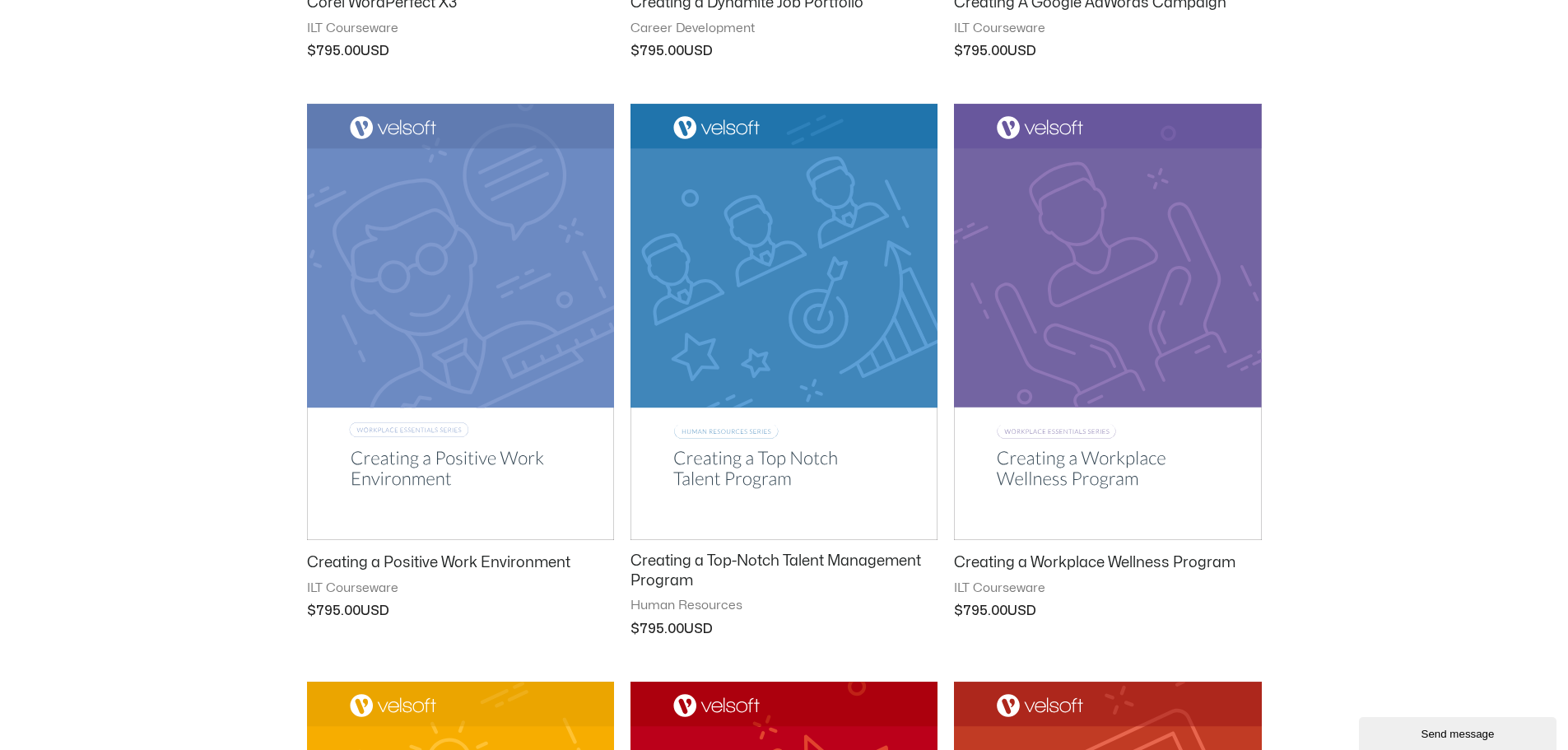
scroll to position [1316, 0]
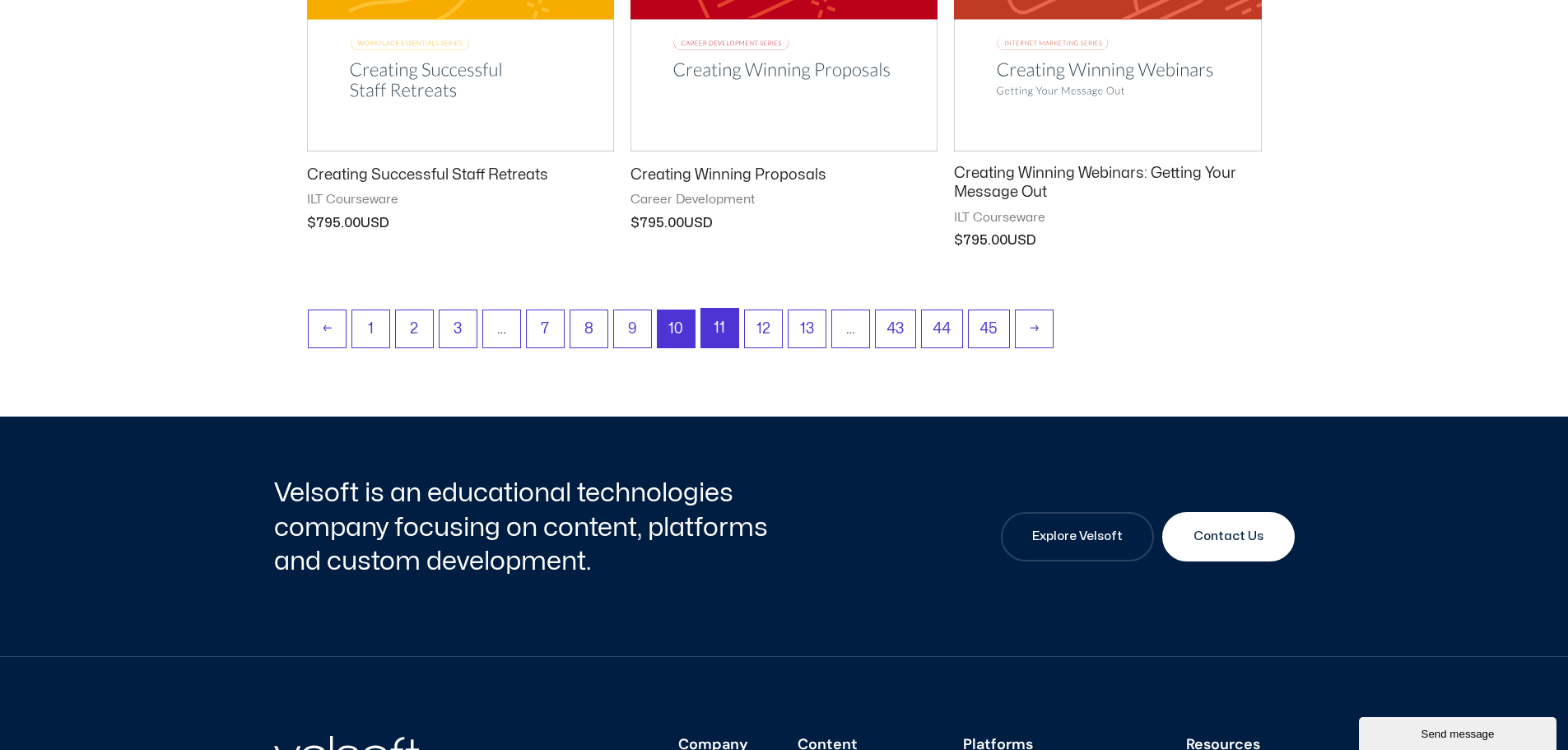
click at [721, 336] on link "11" at bounding box center [720, 328] width 37 height 39
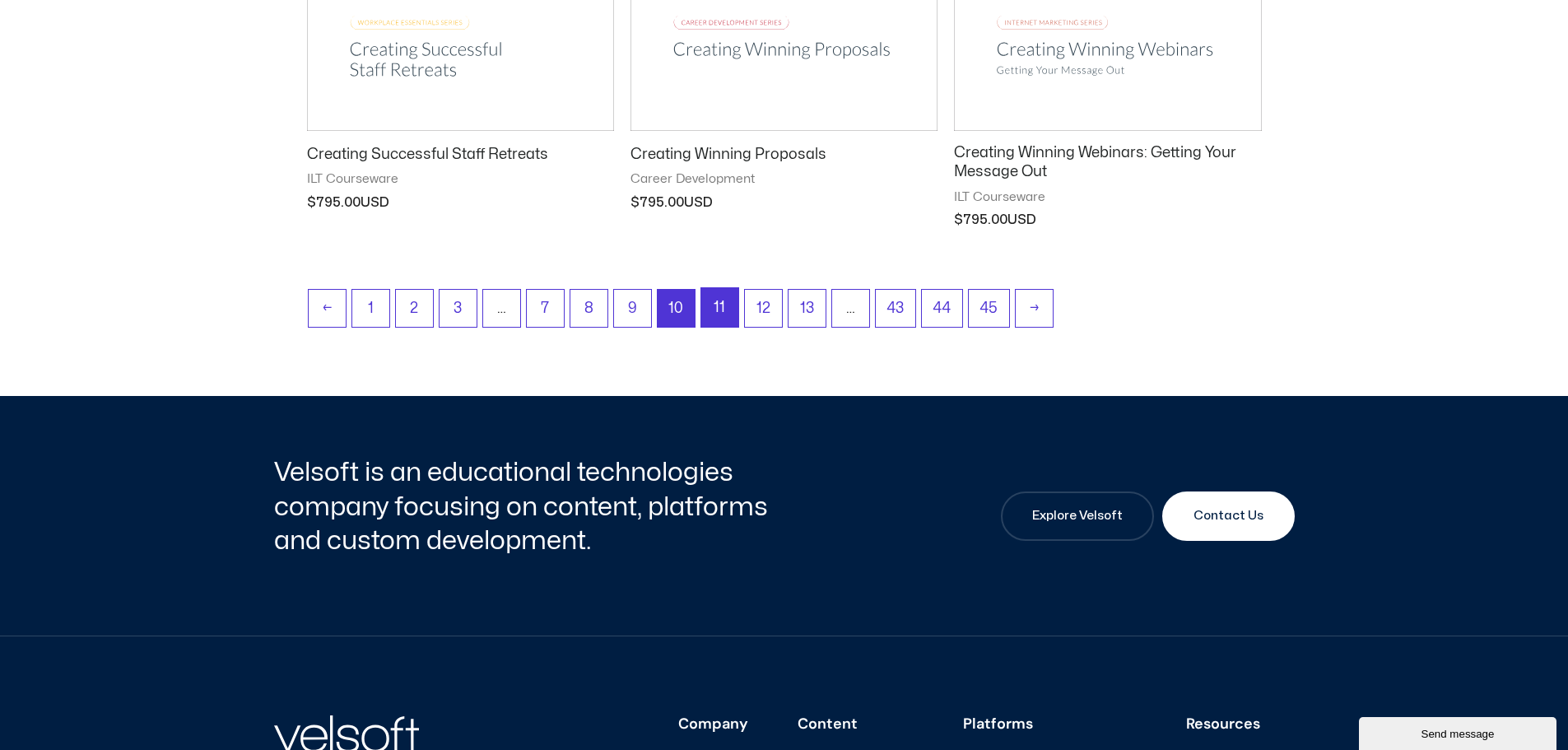
scroll to position [2302, 0]
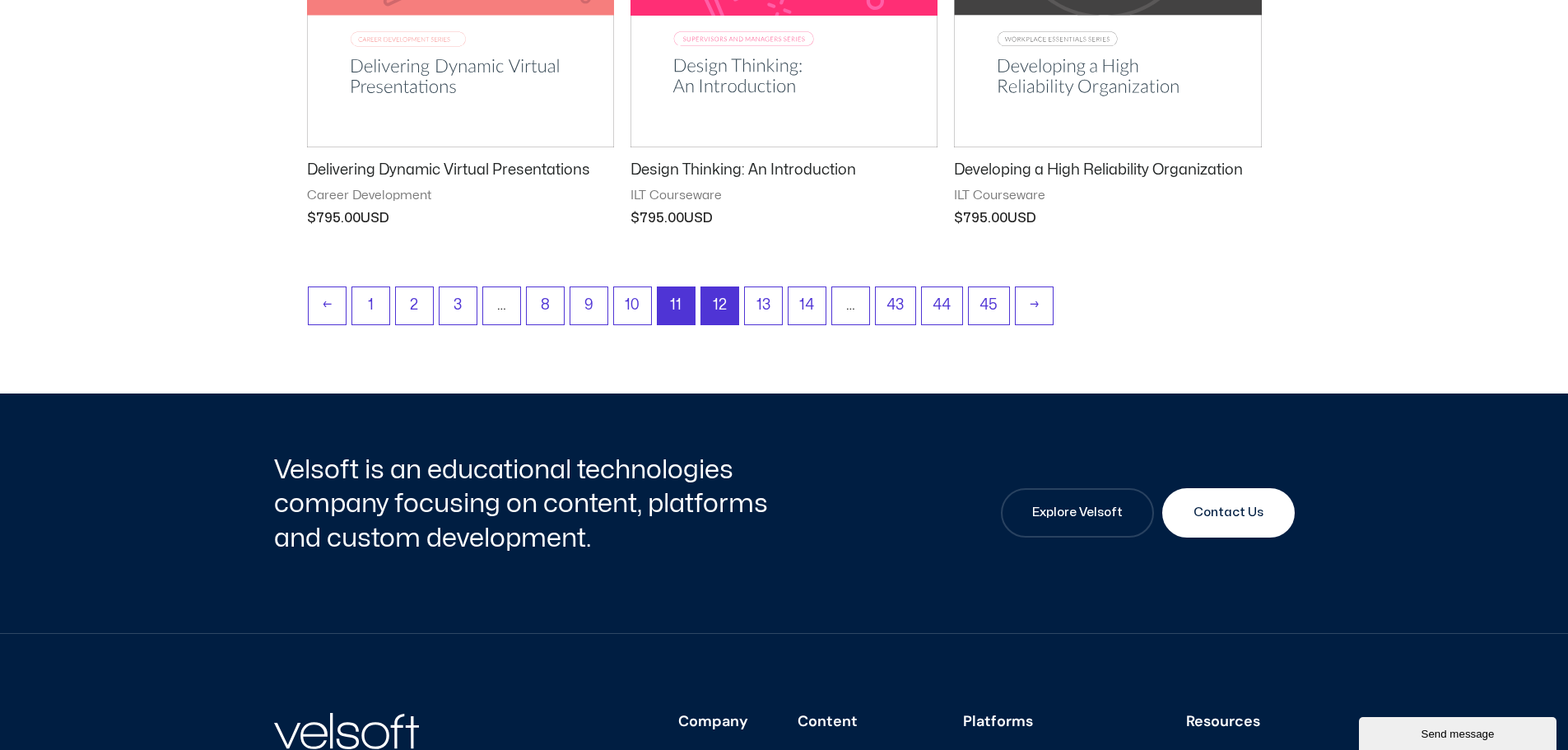
scroll to position [2304, 0]
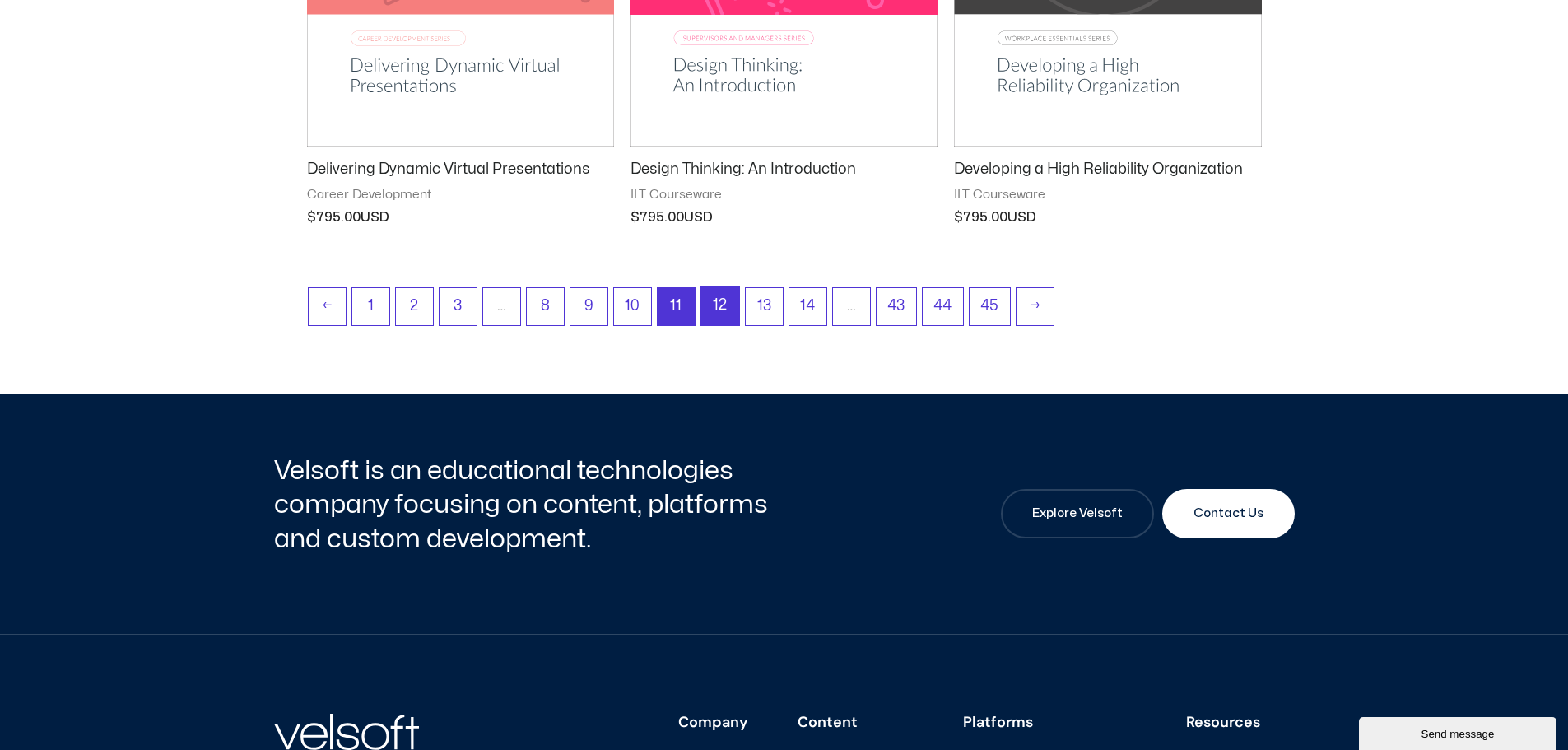
click at [722, 297] on link "12" at bounding box center [720, 306] width 38 height 39
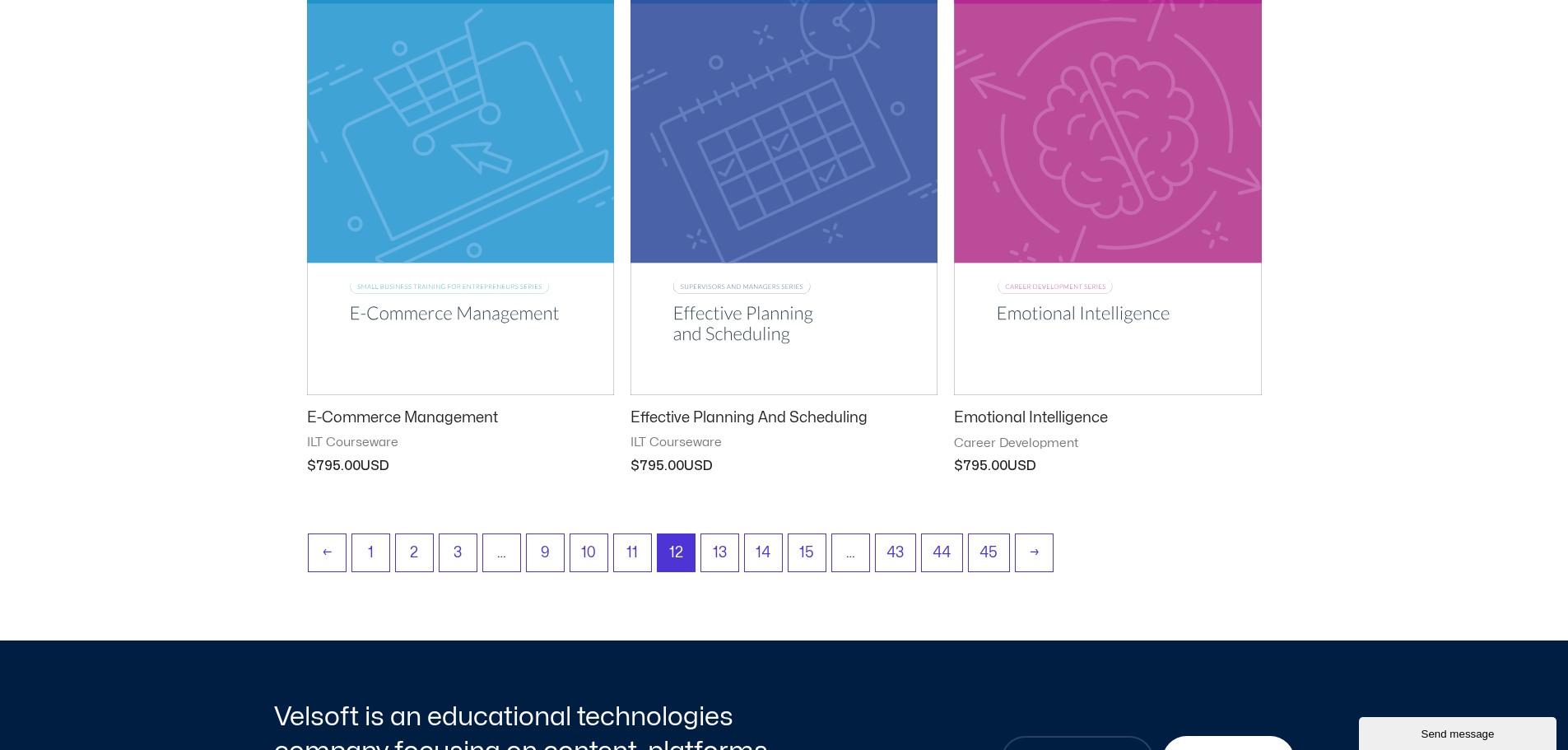
scroll to position [2056, 0]
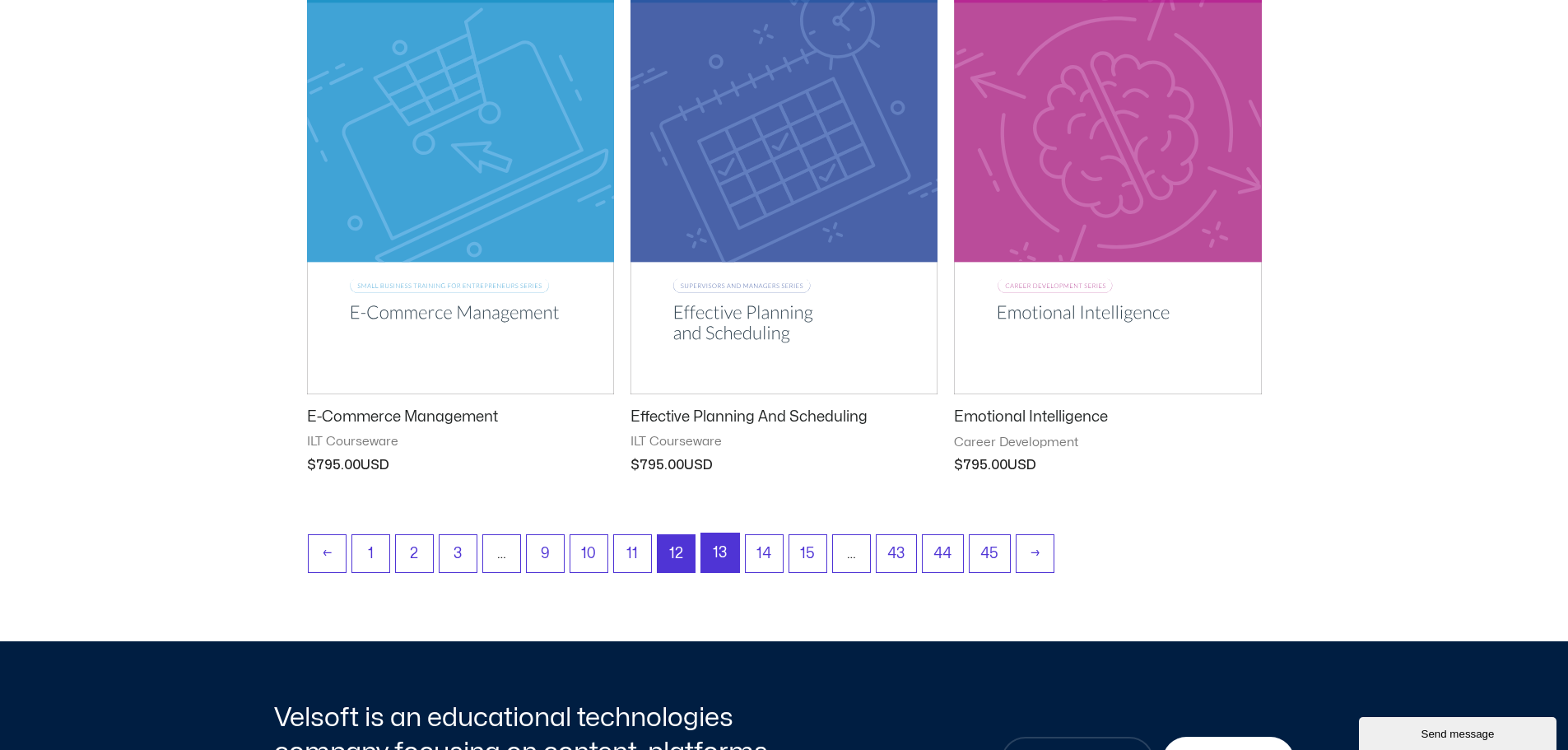
click at [725, 554] on link "13" at bounding box center [720, 553] width 38 height 39
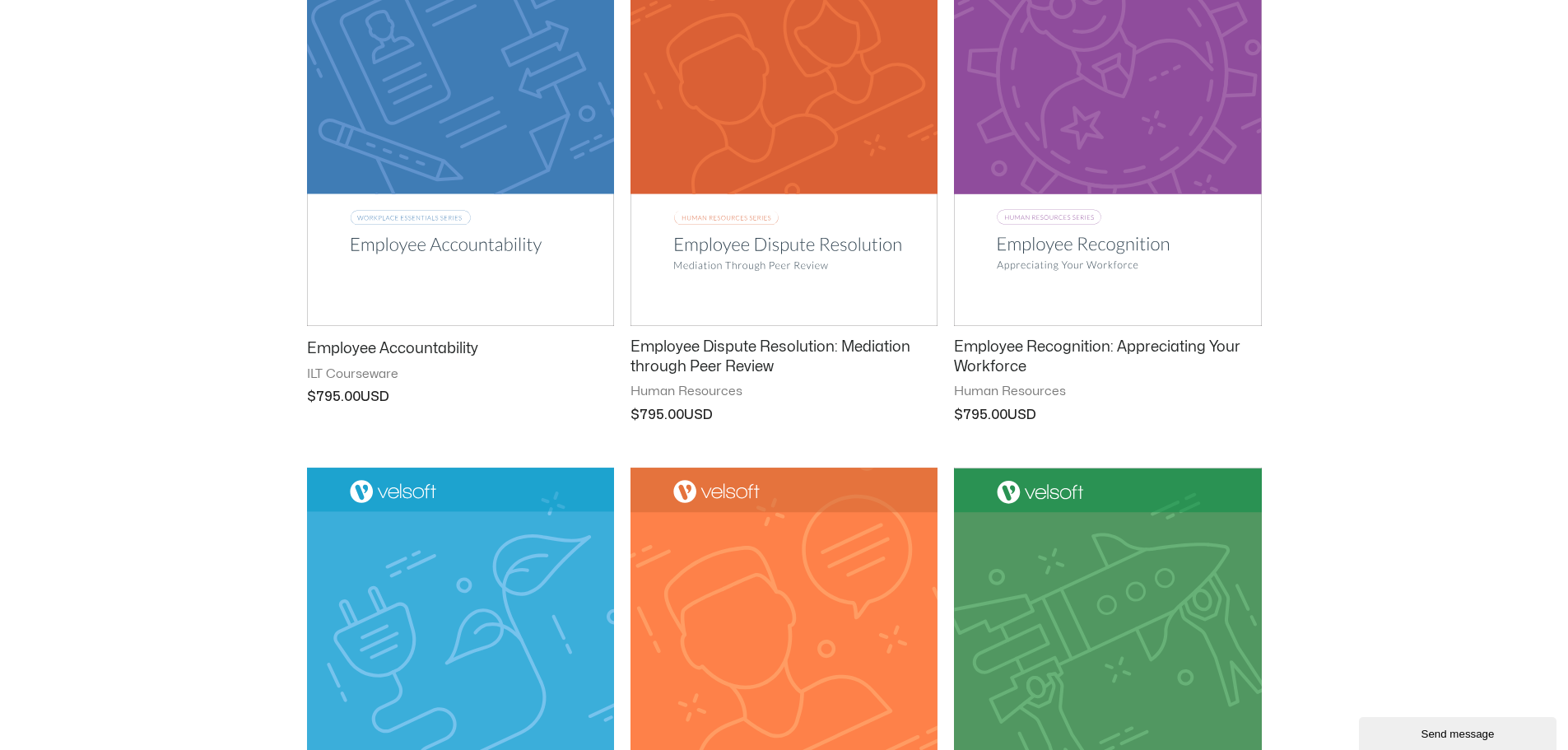
scroll to position [412, 0]
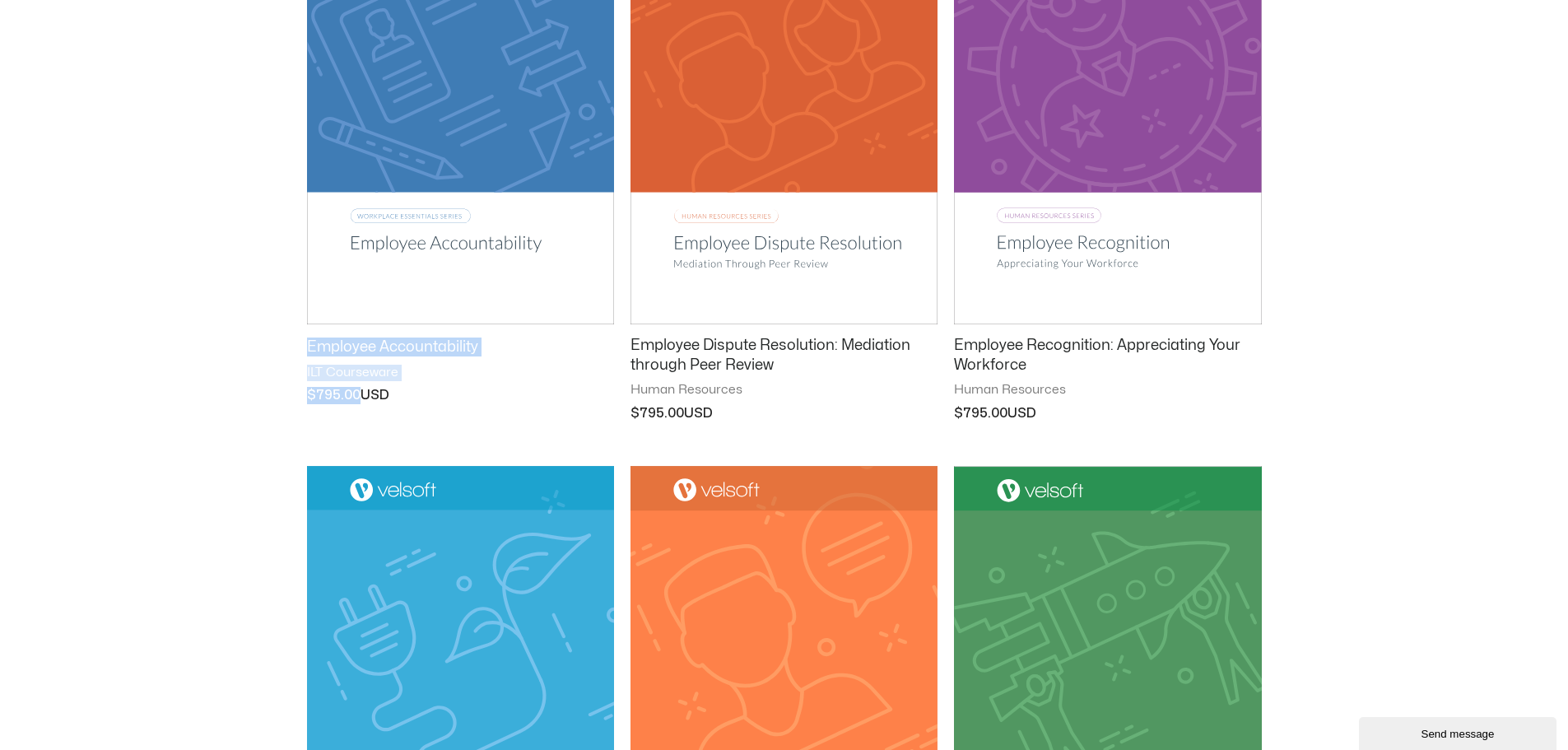
drag, startPoint x: 301, startPoint y: 340, endPoint x: 407, endPoint y: 402, distance: 122.8
copy div "Employee Accountability ILT Courseware $ 795.00"
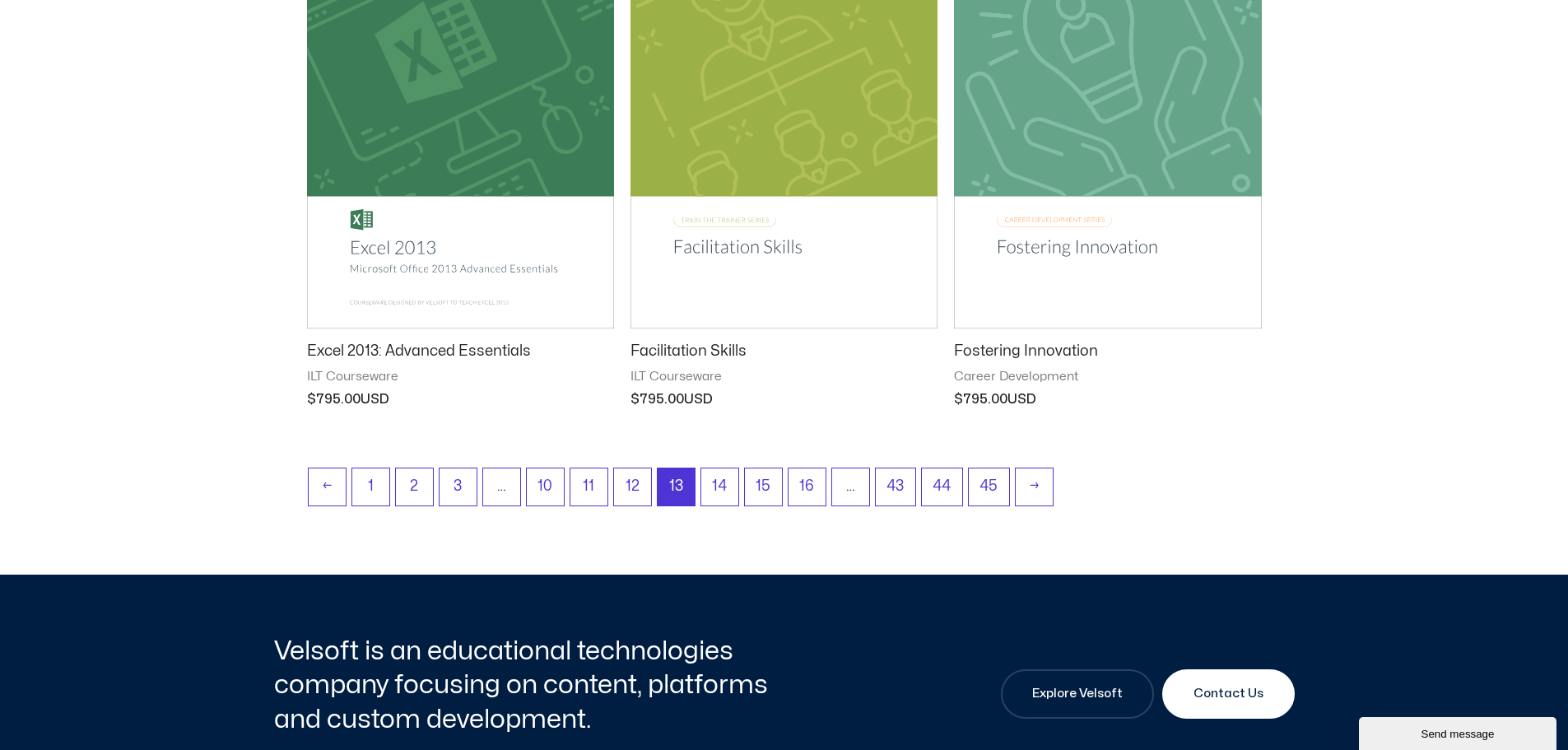
scroll to position [2141, 0]
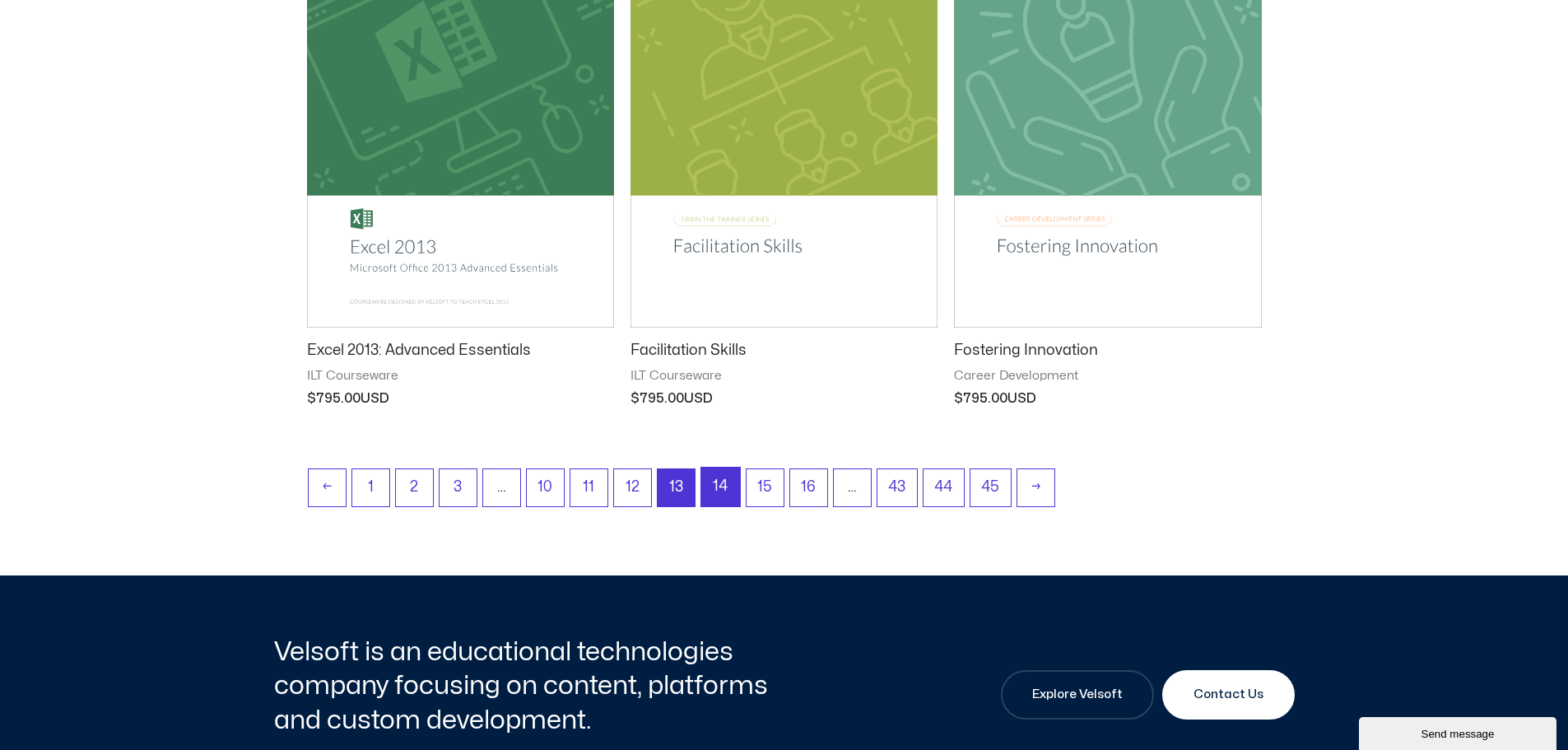
click at [718, 484] on link "14" at bounding box center [721, 487] width 39 height 39
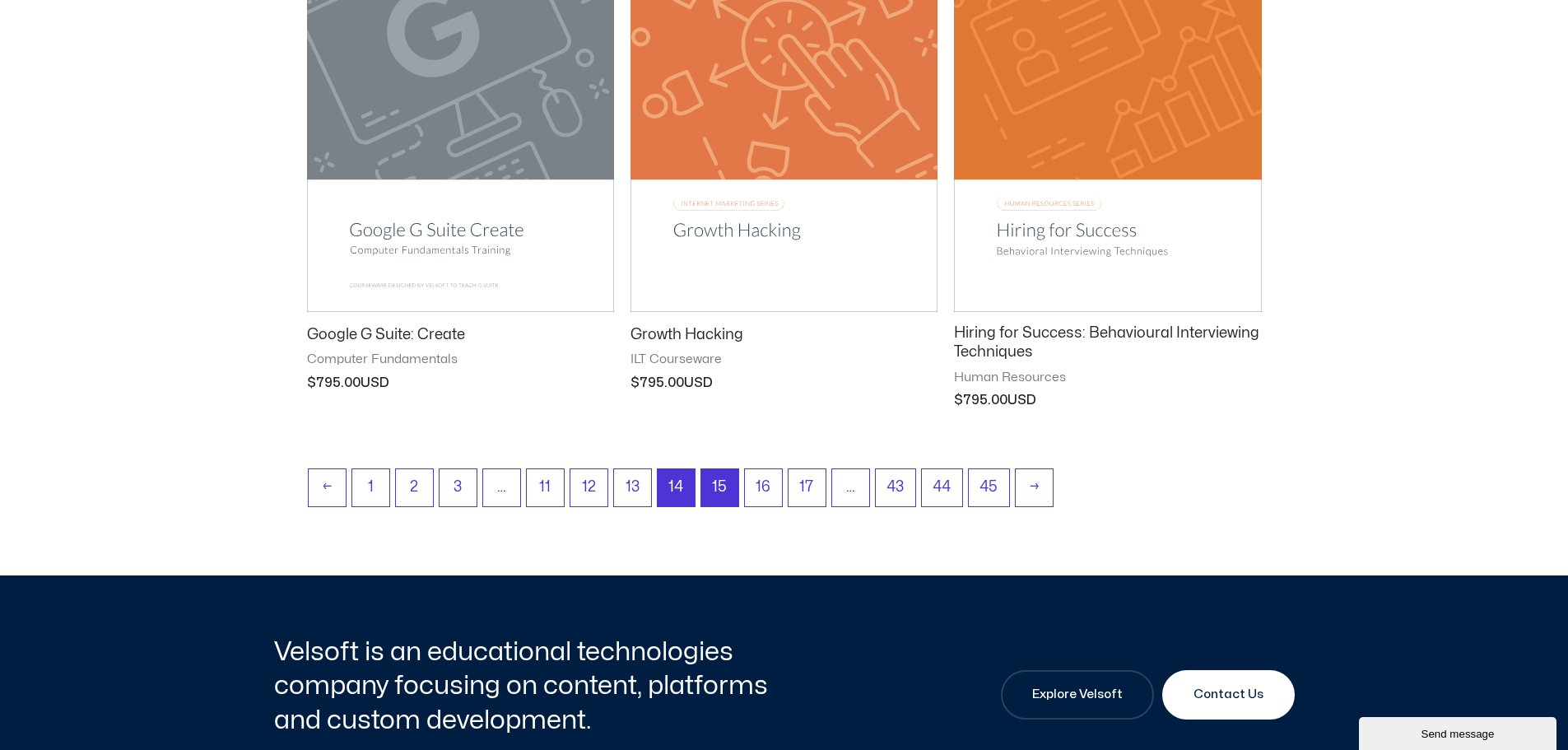
scroll to position [2140, 0]
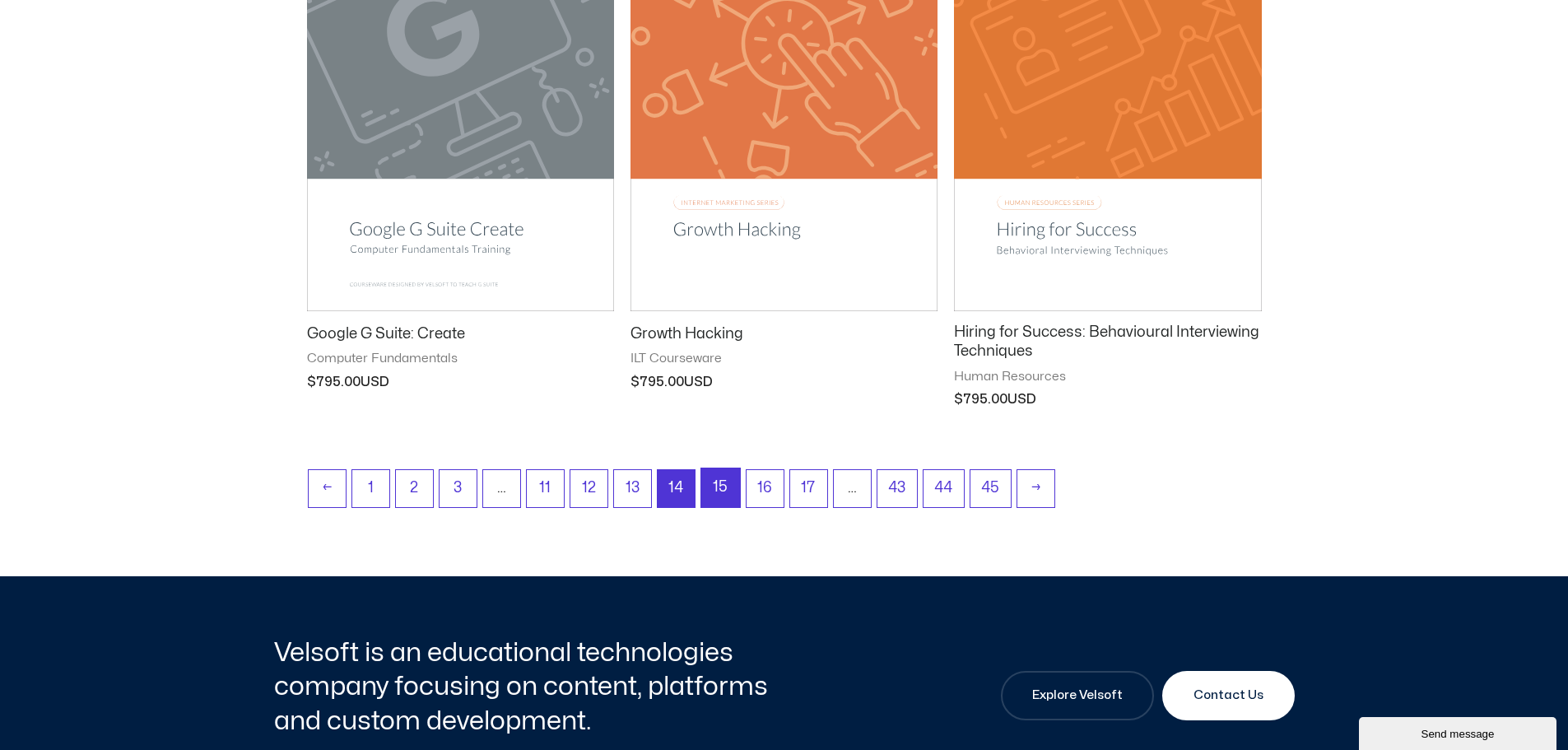
click at [731, 490] on link "15" at bounding box center [721, 487] width 39 height 39
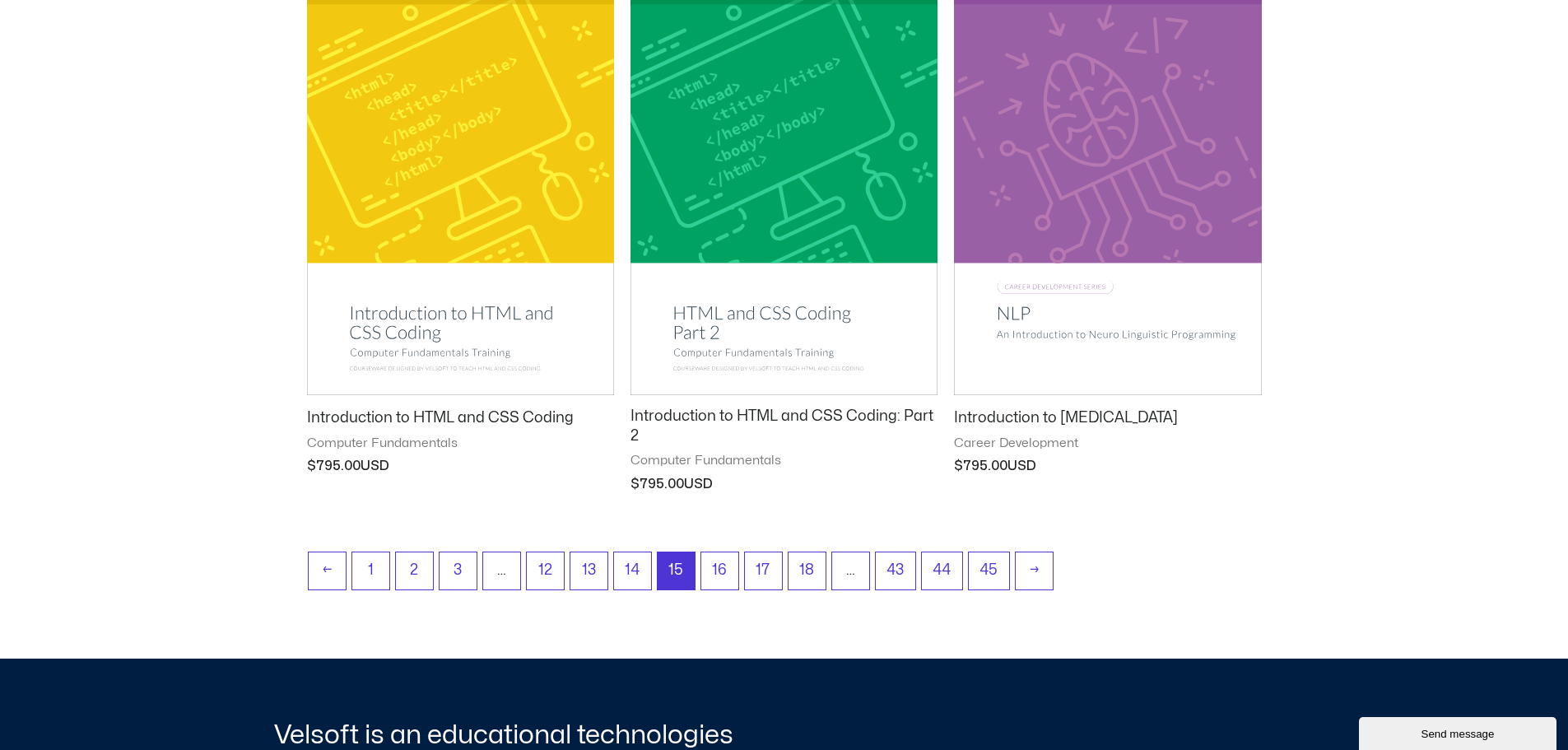
scroll to position [2056, 0]
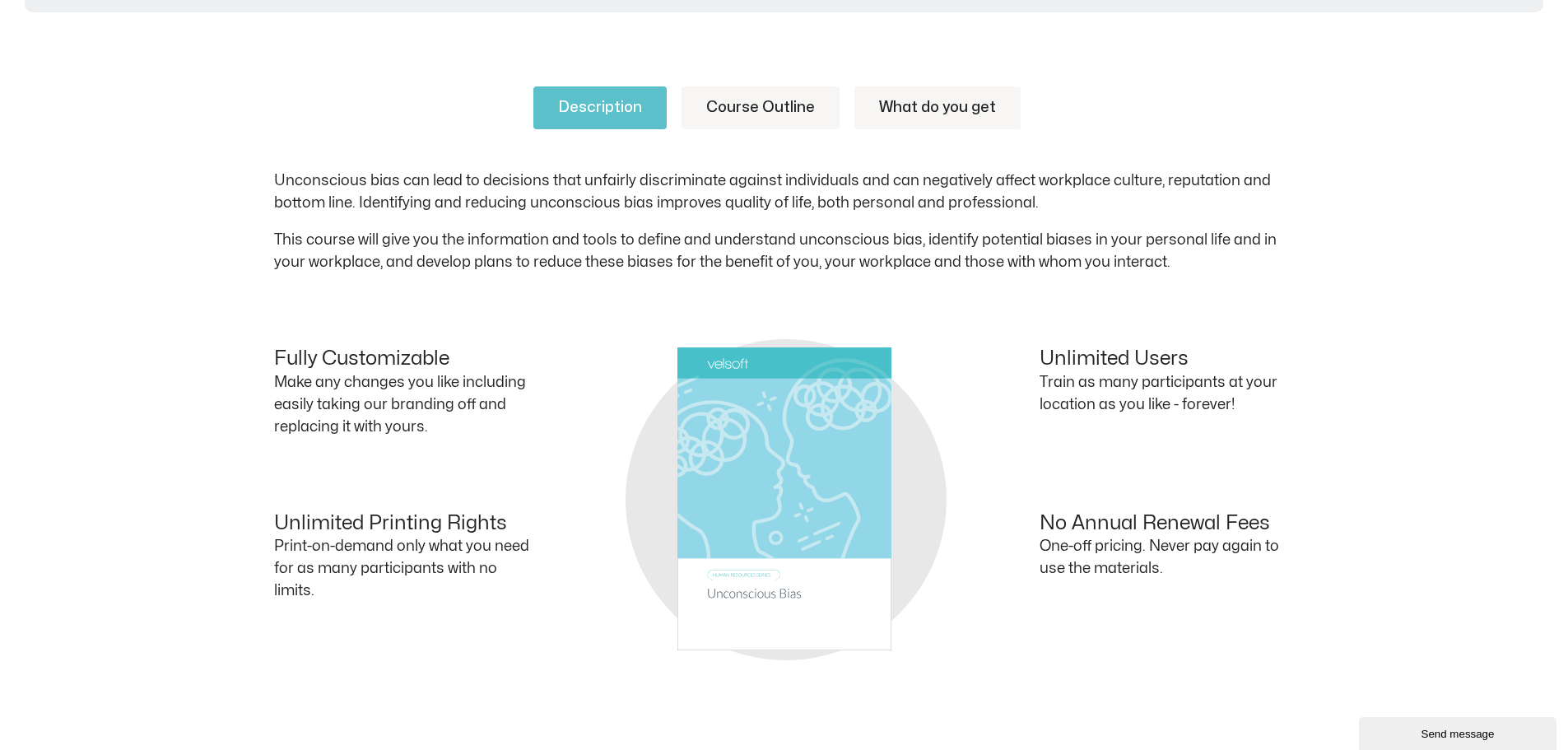
scroll to position [824, 0]
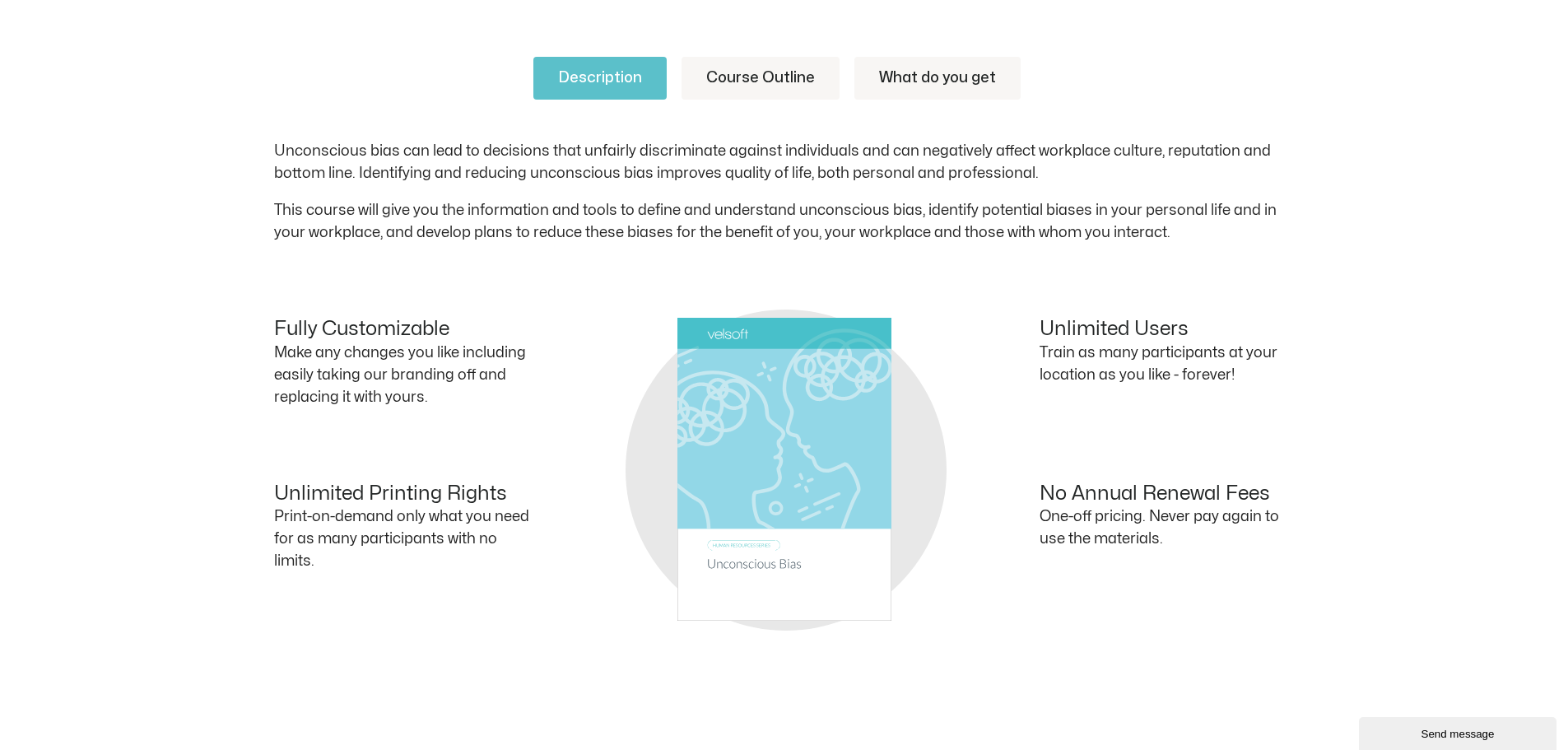
click at [761, 69] on link "Course Outline" at bounding box center [760, 78] width 158 height 43
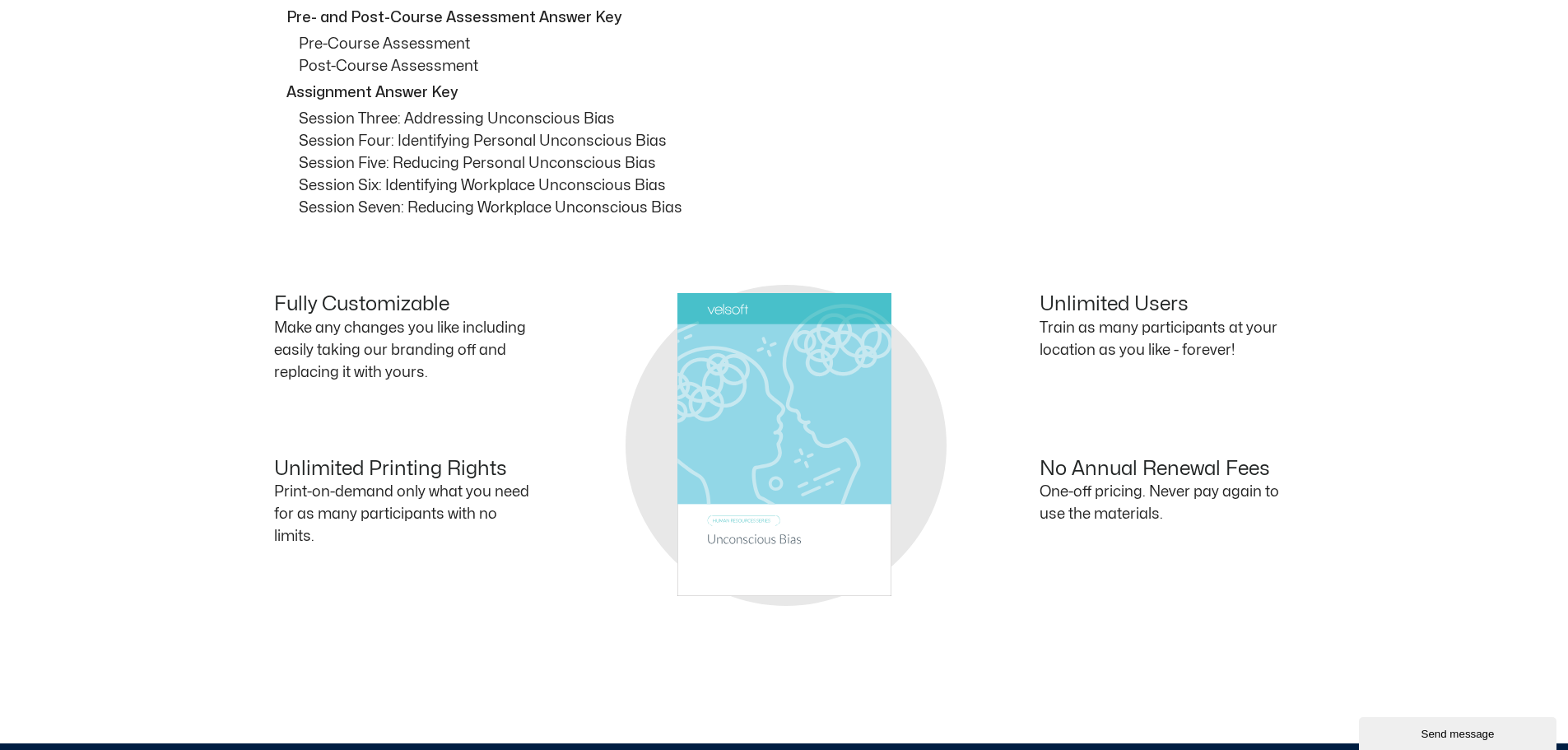
scroll to position [2058, 0]
